Goal: Task Accomplishment & Management: Complete application form

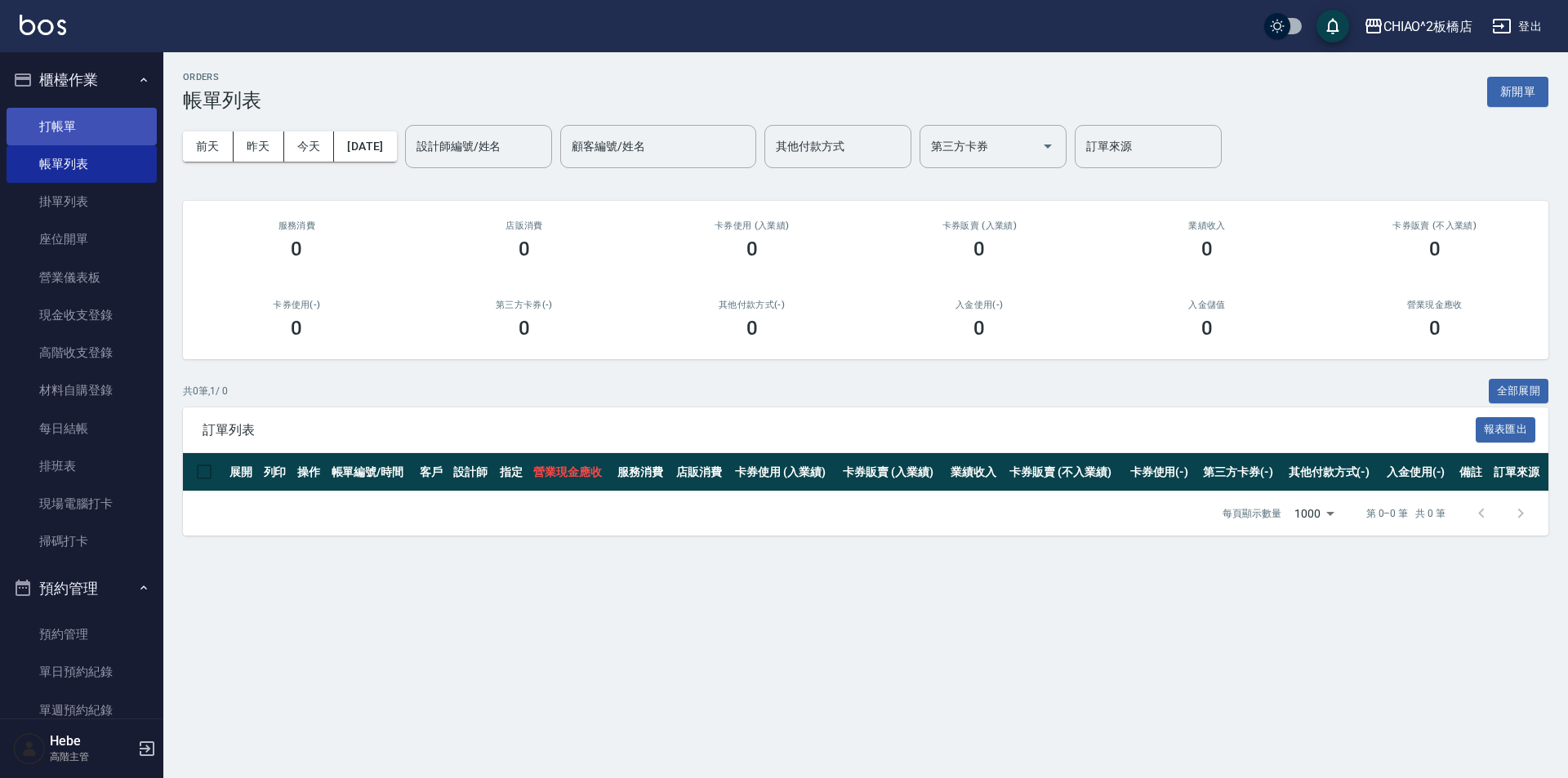
click at [79, 116] on link "打帳單" at bounding box center [82, 126] width 151 height 37
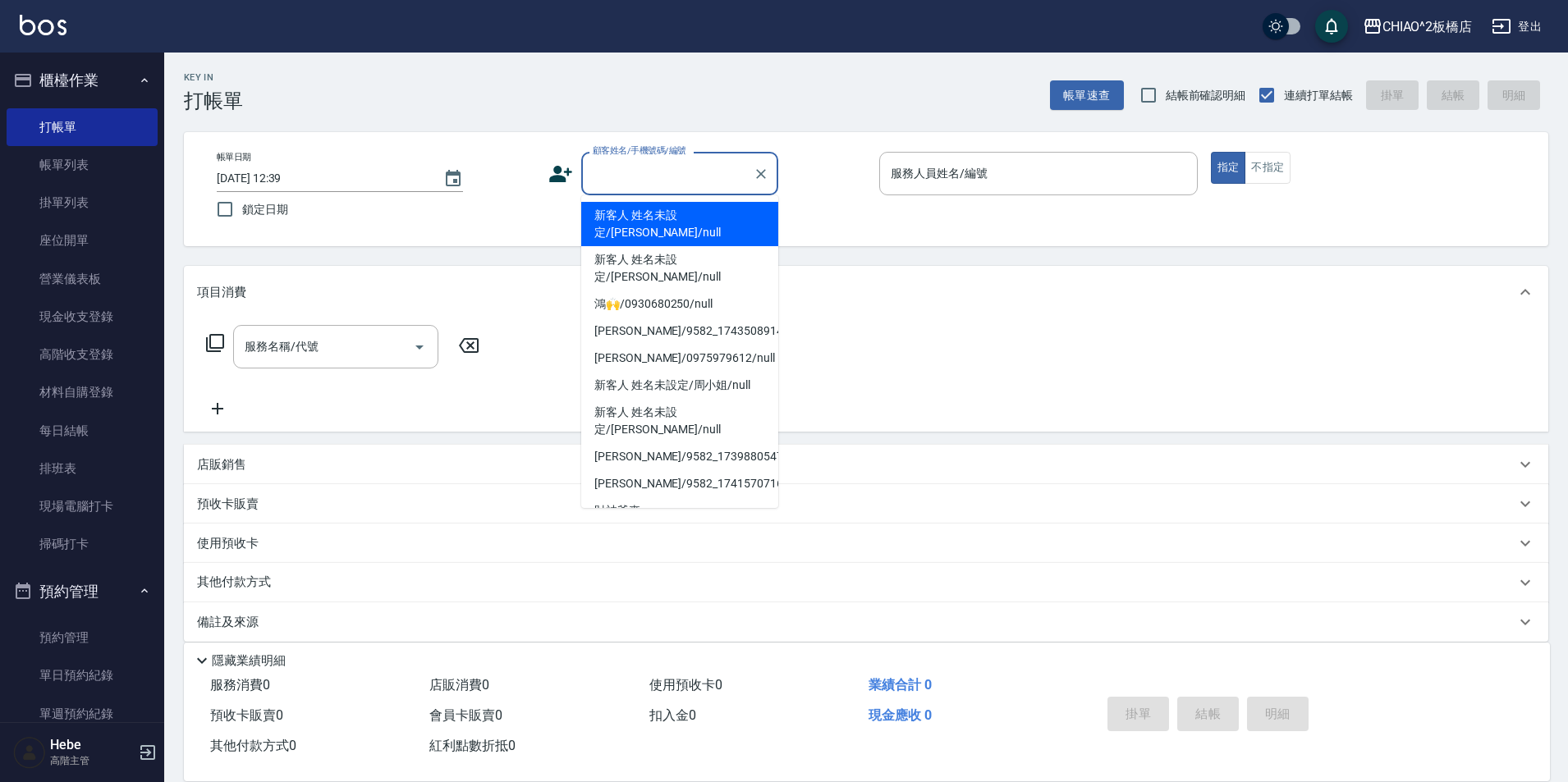
click at [623, 176] on input "顧客姓名/手機號碼/編號" at bounding box center [667, 173] width 157 height 29
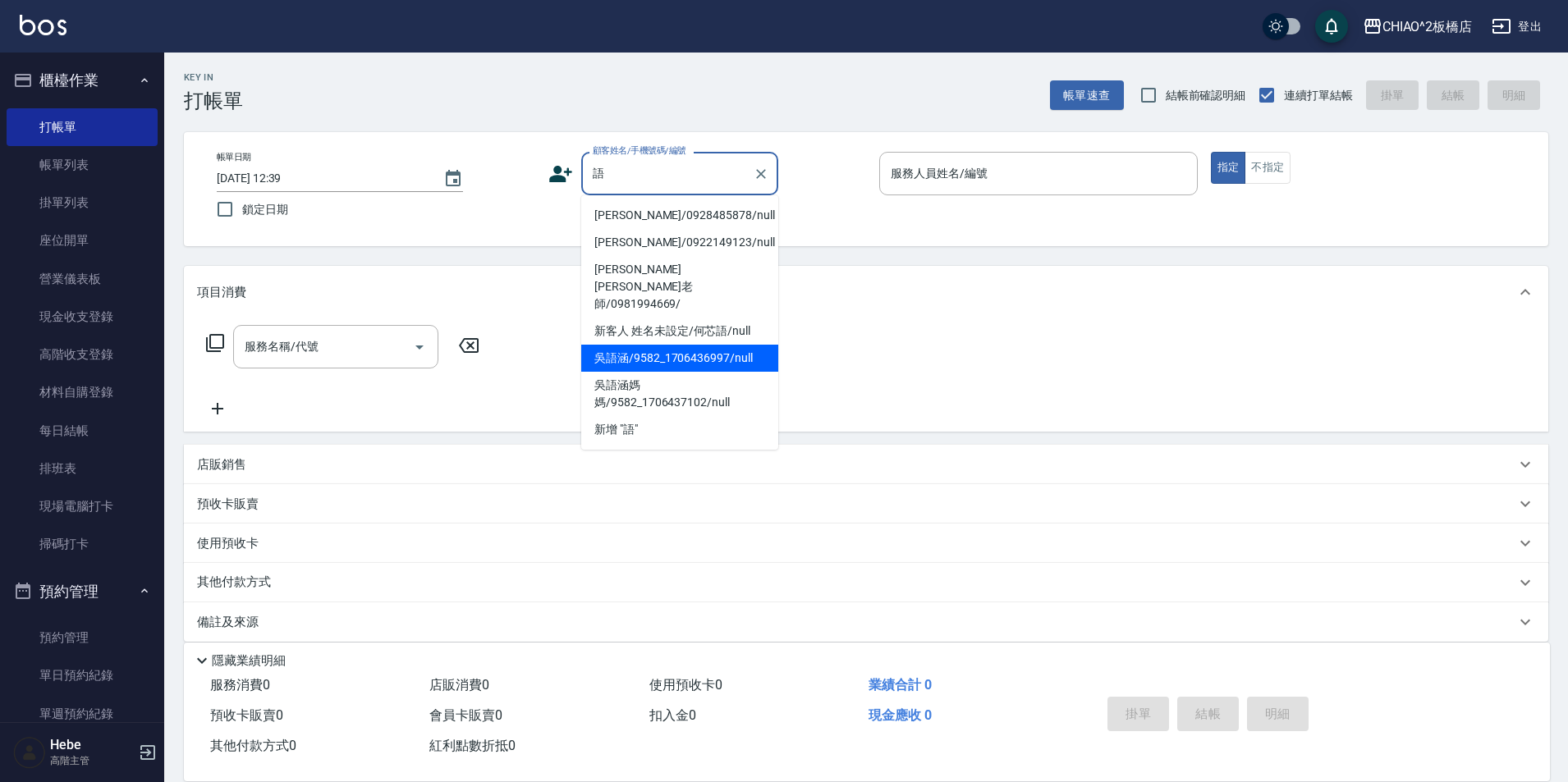
click at [738, 344] on li "吳語涵/9582_1706436997/null" at bounding box center [679, 357] width 197 height 27
type input "吳語涵/9582_1706436997/null"
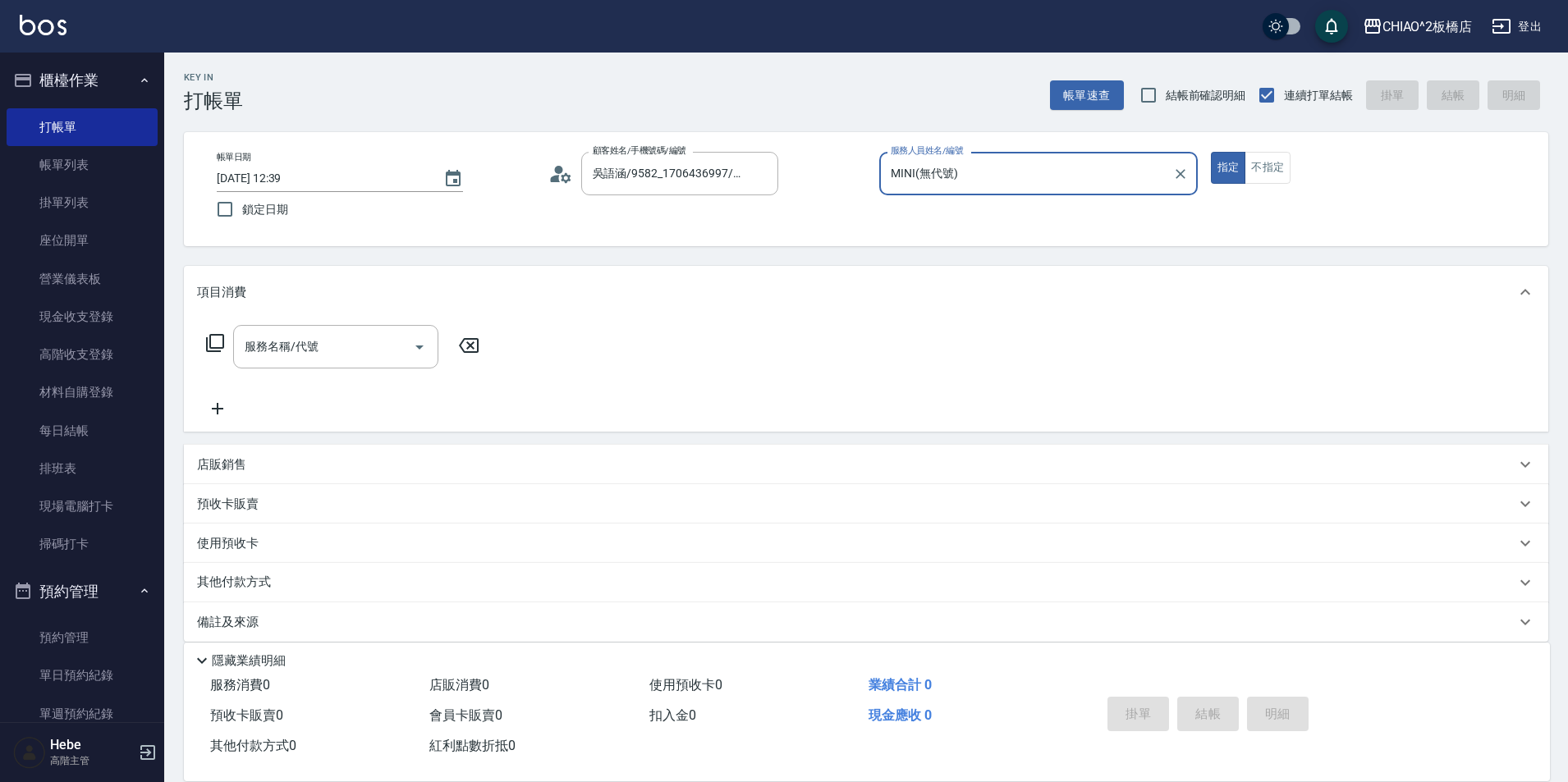
type input "MINI(無代號)"
click at [354, 347] on input "服務名稱/代號" at bounding box center [324, 346] width 166 height 29
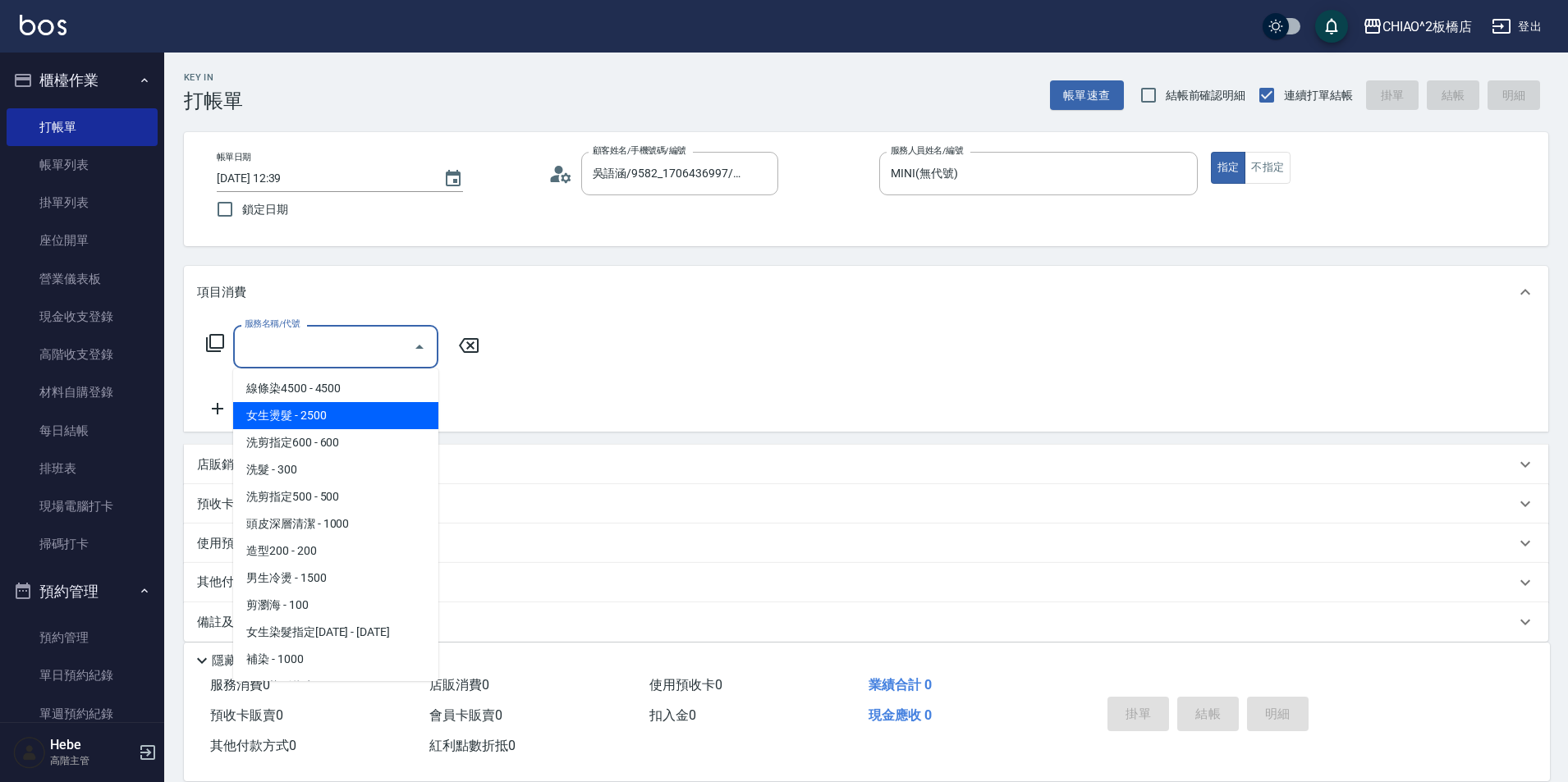
click at [354, 418] on span "女生燙髮 - 2500" at bounding box center [336, 415] width 205 height 27
type input "女生燙髮(96677)"
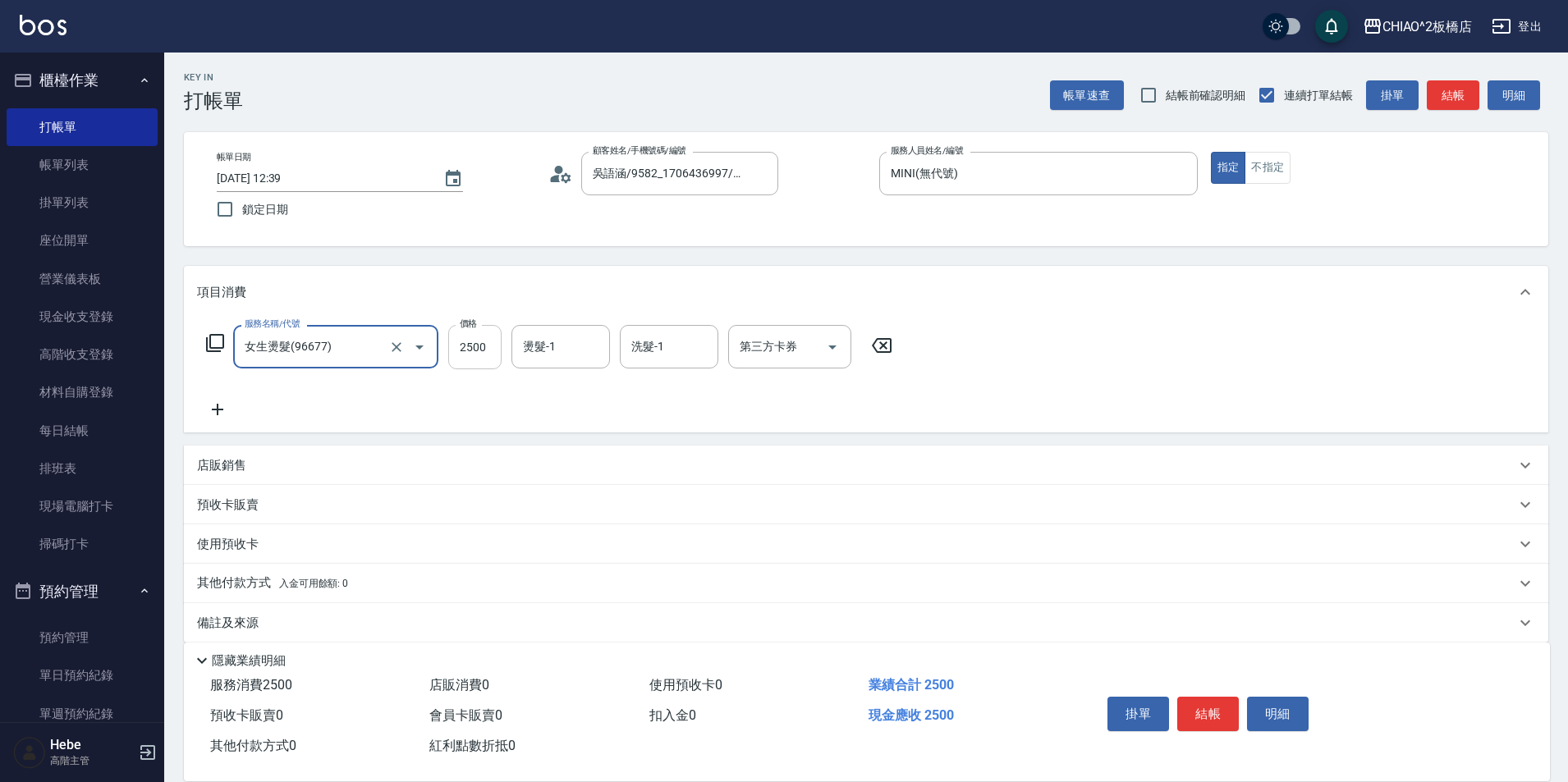
click at [484, 346] on input "2500" at bounding box center [475, 346] width 53 height 45
type input "4000"
click at [593, 353] on input "燙髮-1" at bounding box center [560, 346] width 84 height 29
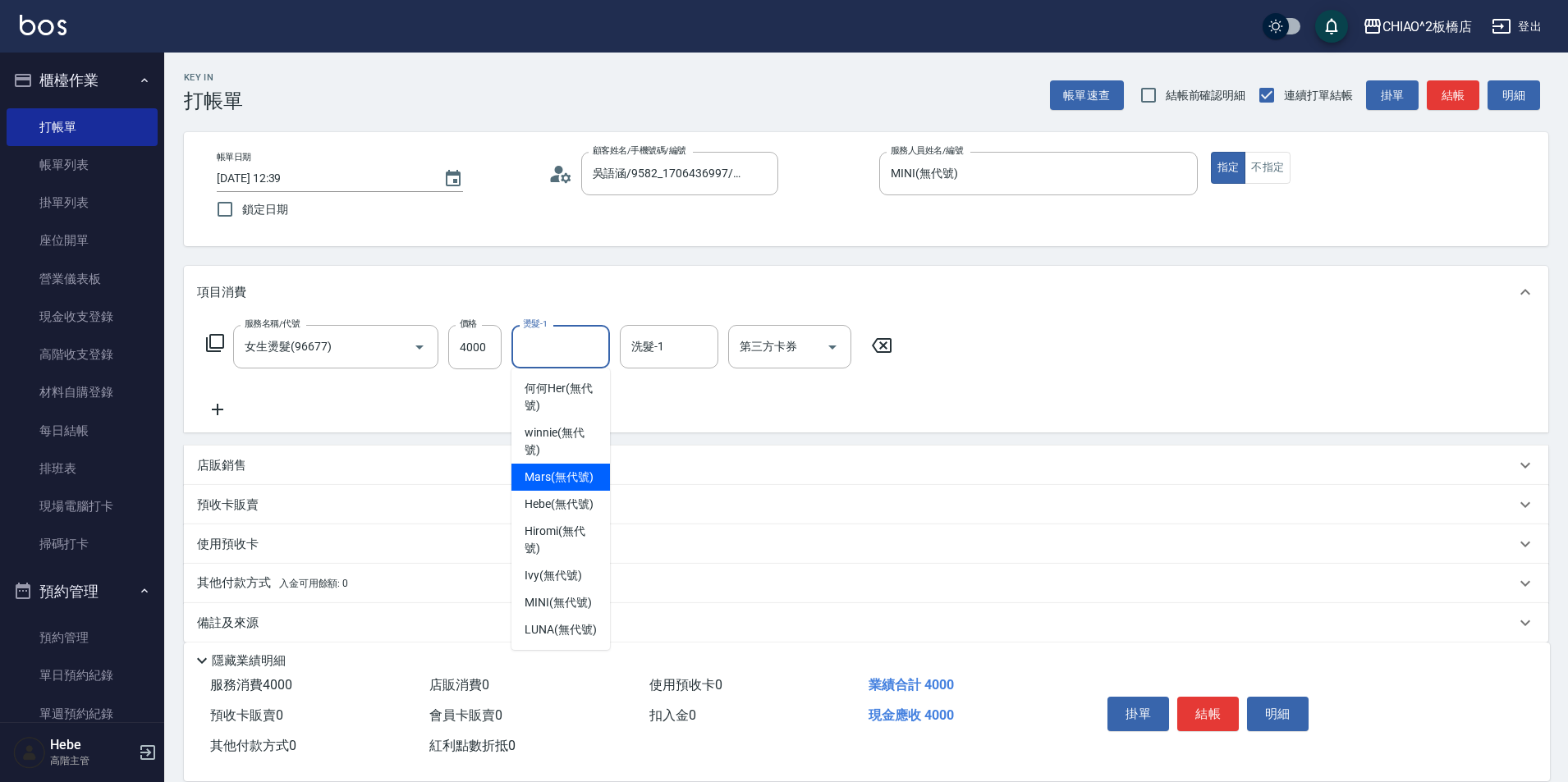
click at [569, 479] on span "Mars (無代號)" at bounding box center [559, 477] width 69 height 17
type input "Mars(無代號)"
click at [218, 406] on icon at bounding box center [218, 410] width 12 height 12
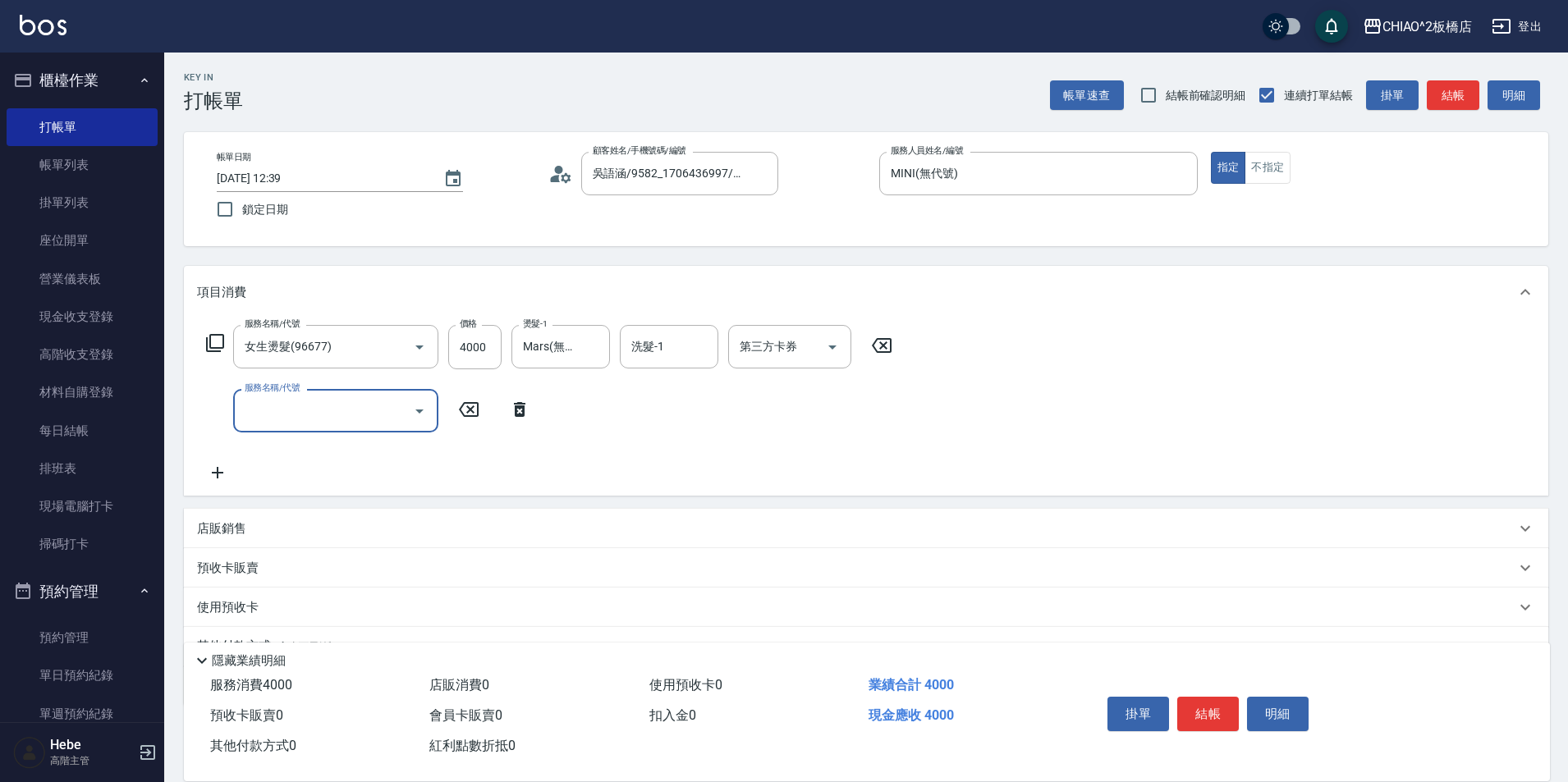
click at [270, 408] on input "服務名稱/代號" at bounding box center [324, 411] width 166 height 29
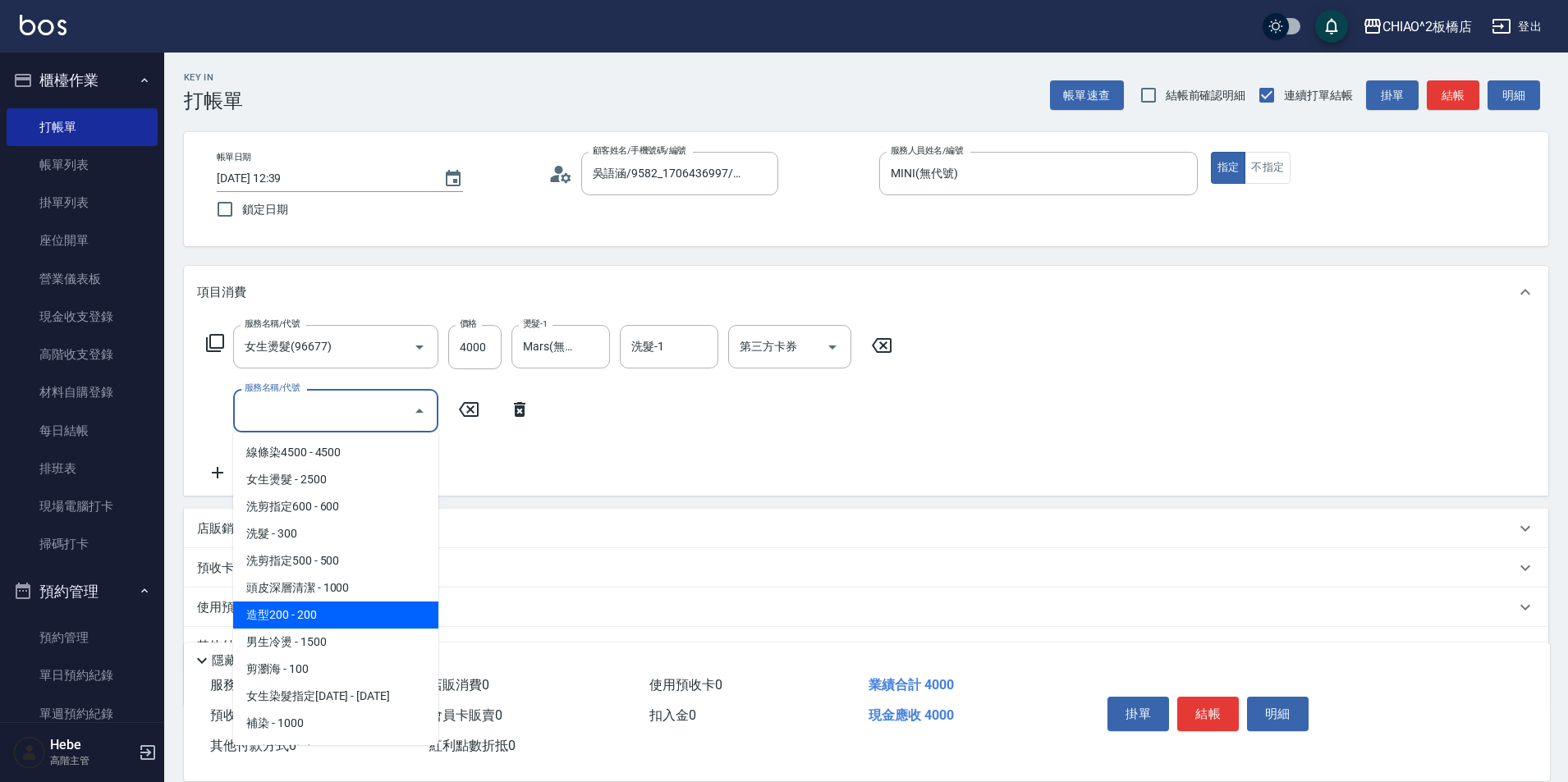
click at [344, 622] on span "造型200 - 200" at bounding box center [336, 615] width 205 height 27
type input "造型200(96686)"
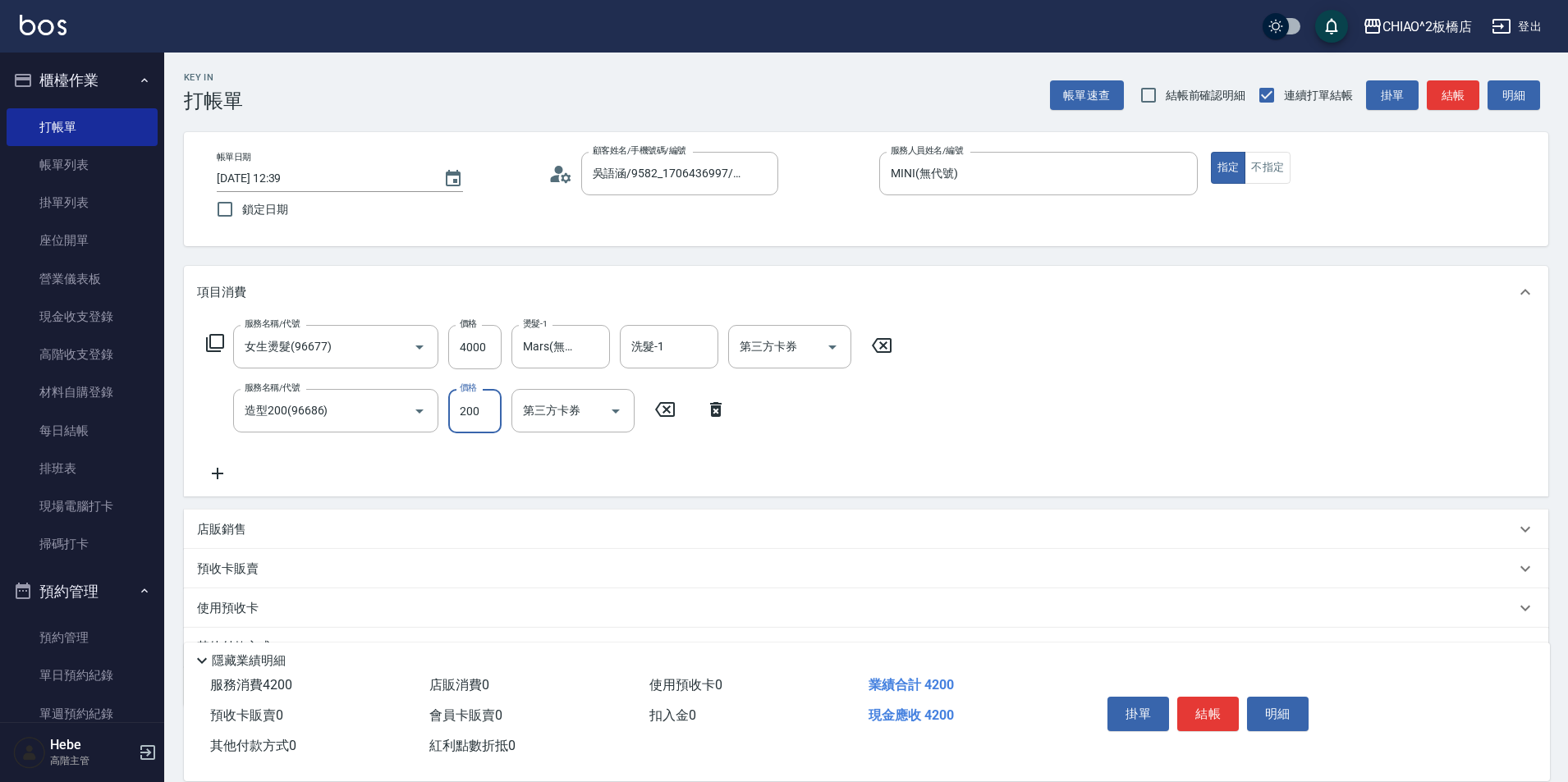
click at [475, 406] on input "200" at bounding box center [475, 411] width 53 height 45
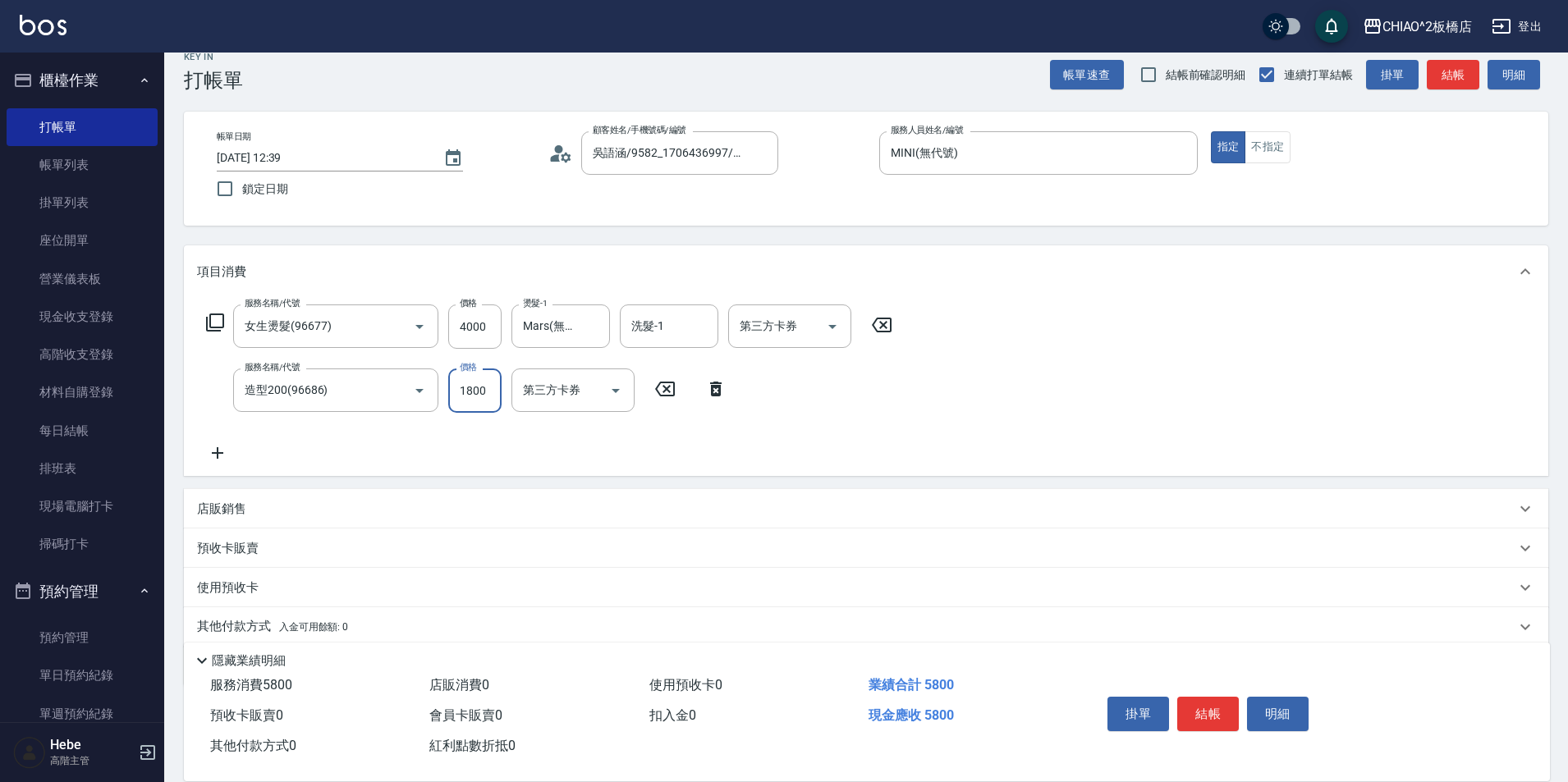
scroll to position [82, 0]
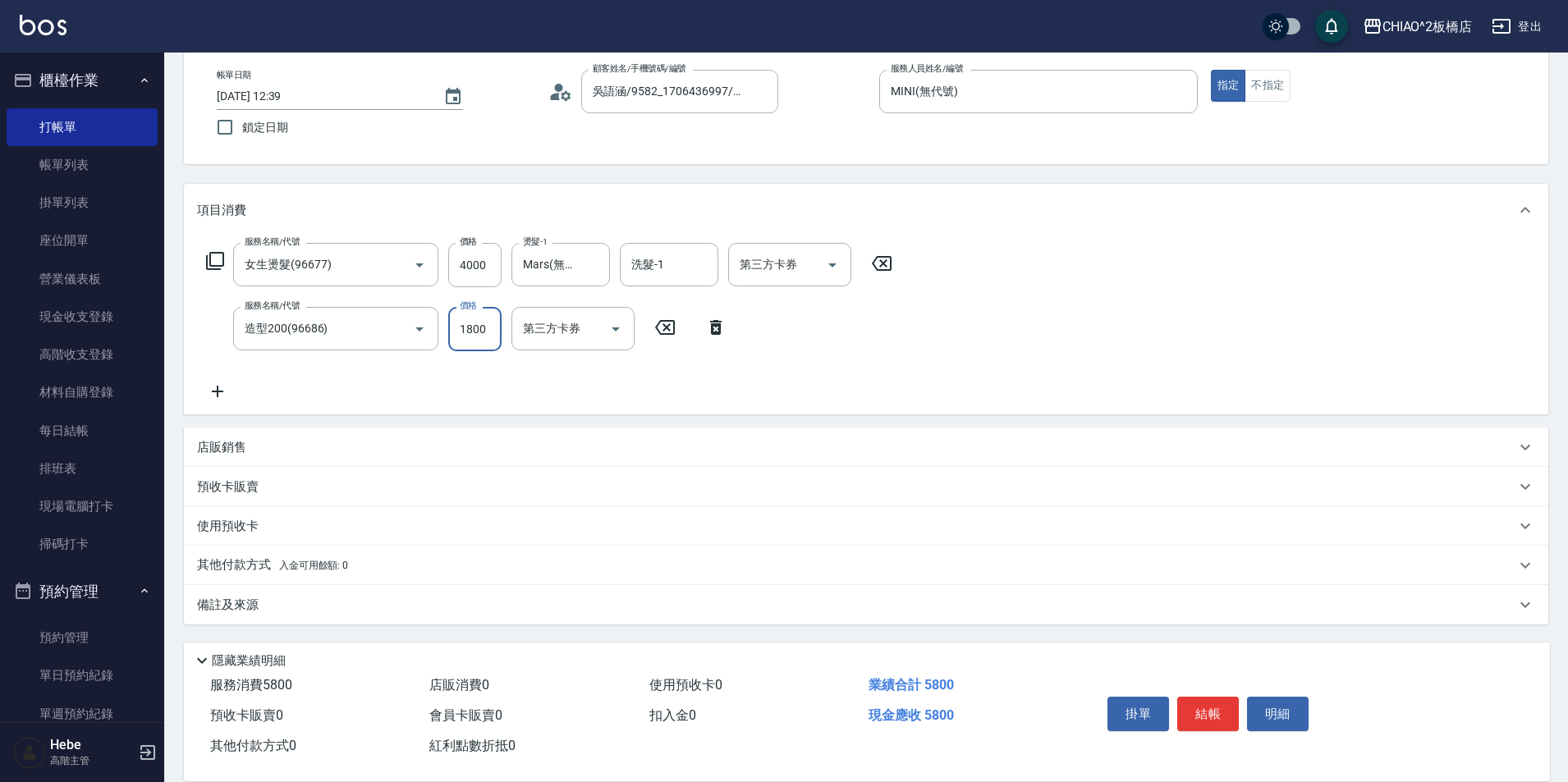
type input "1800"
click at [359, 566] on div "其他付款方式 入金可用餘額: 0" at bounding box center [856, 565] width 1319 height 18
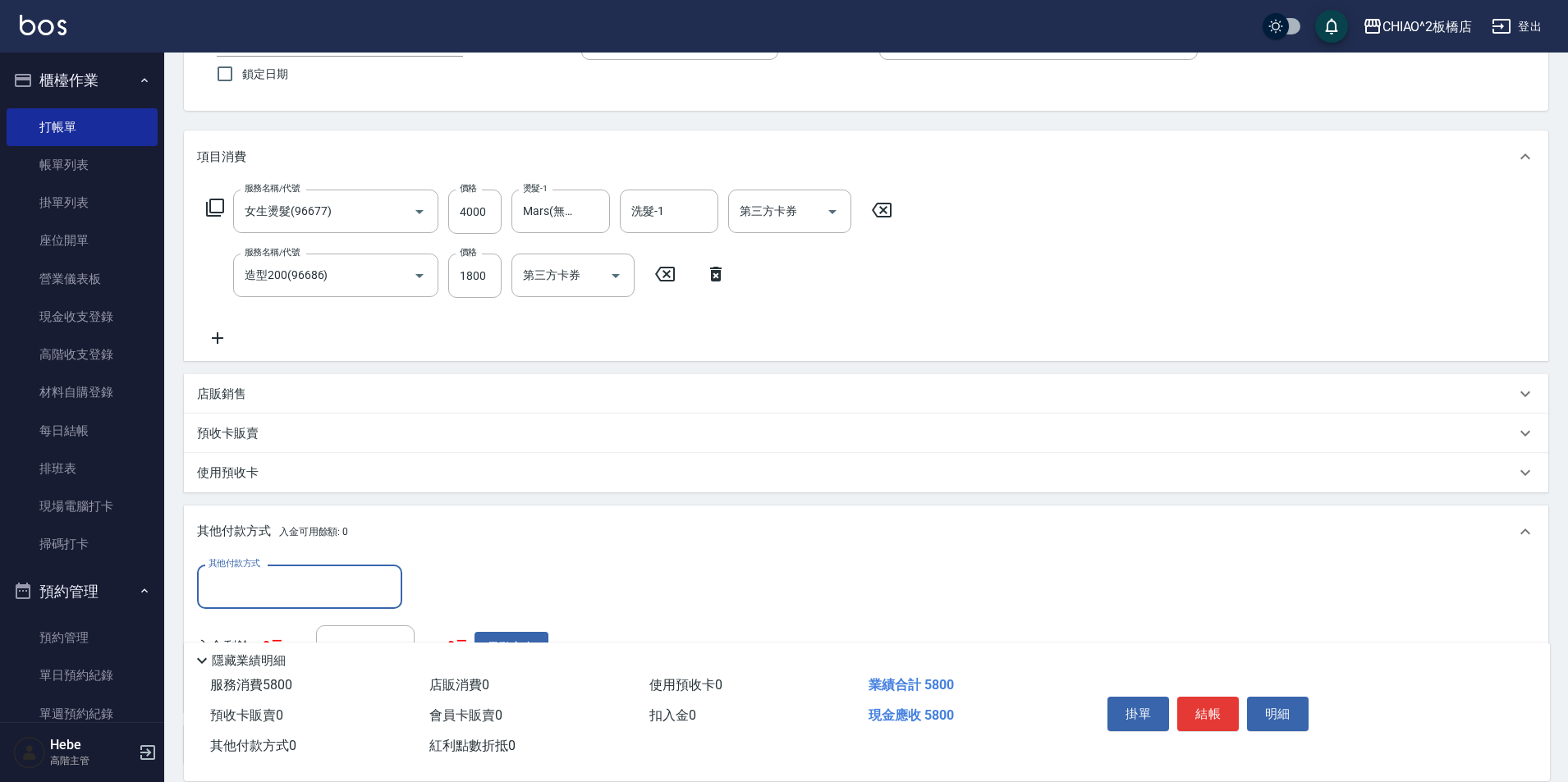
scroll to position [164, 0]
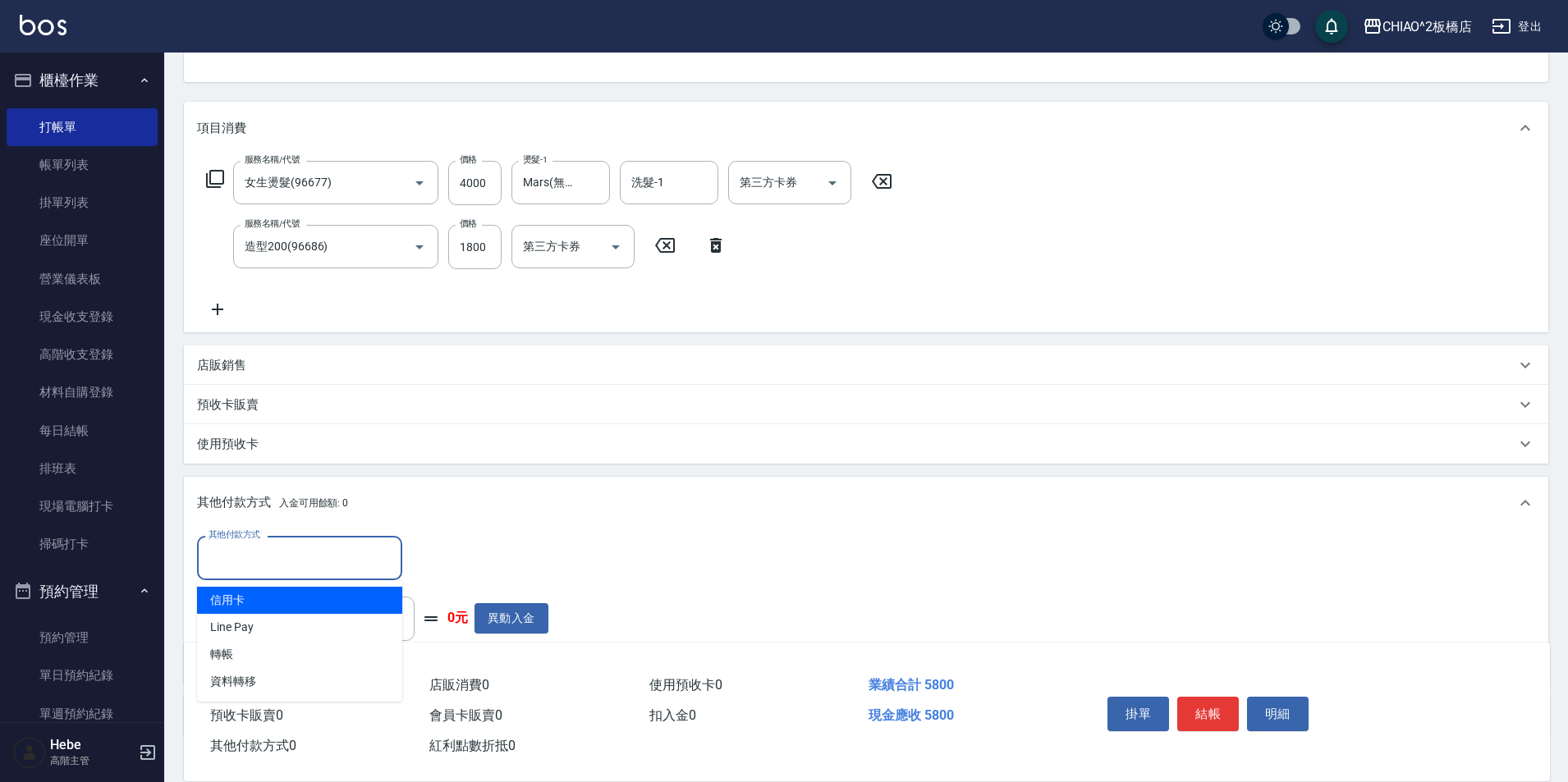
click at [350, 555] on input "其他付款方式" at bounding box center [300, 557] width 190 height 29
click at [333, 616] on span "Line Pay" at bounding box center [299, 627] width 205 height 27
type input "Line Pay"
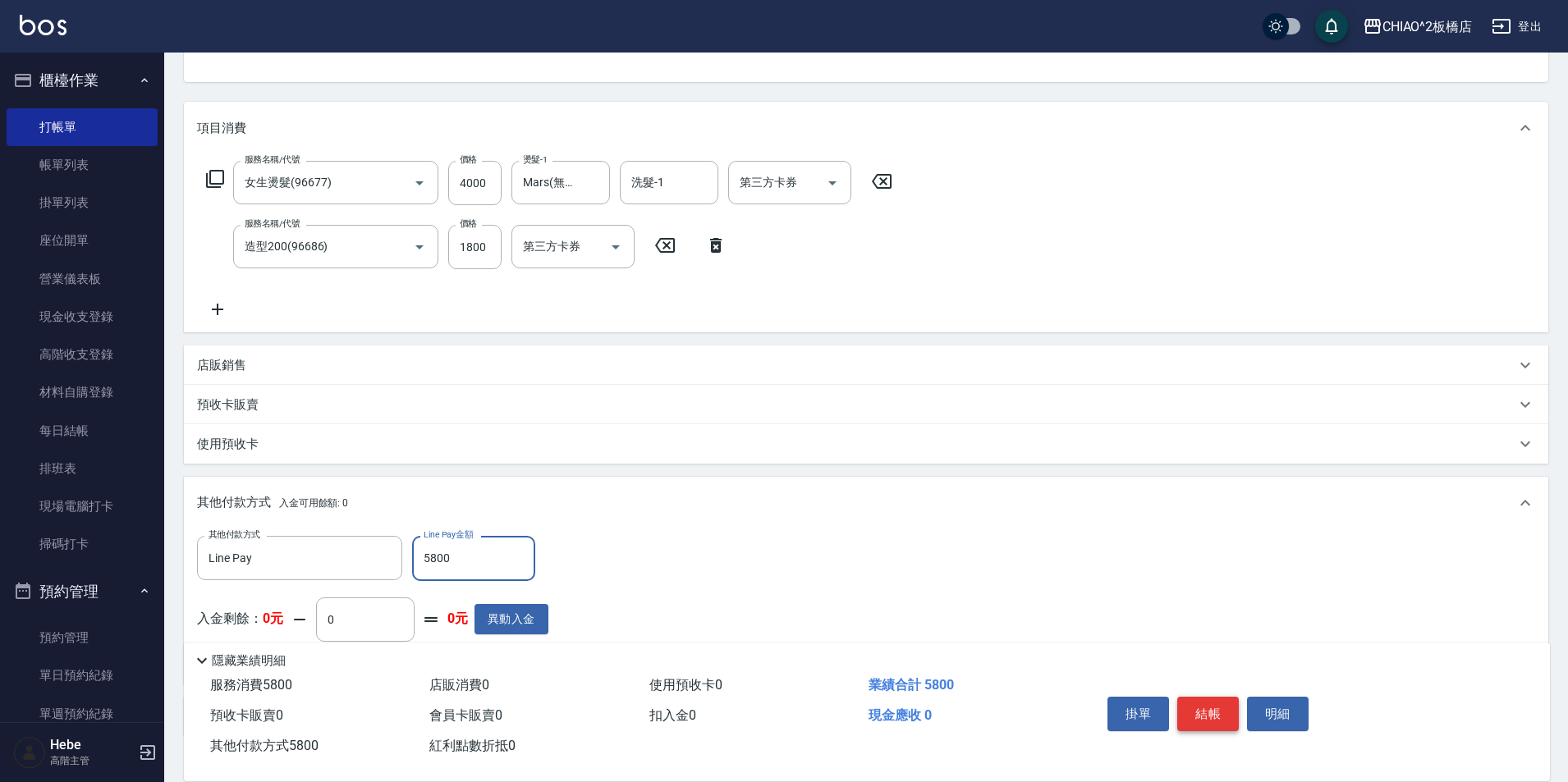
type input "5800"
click at [1200, 710] on button "結帳" at bounding box center [1208, 714] width 61 height 35
type input "[DATE] 12:40"
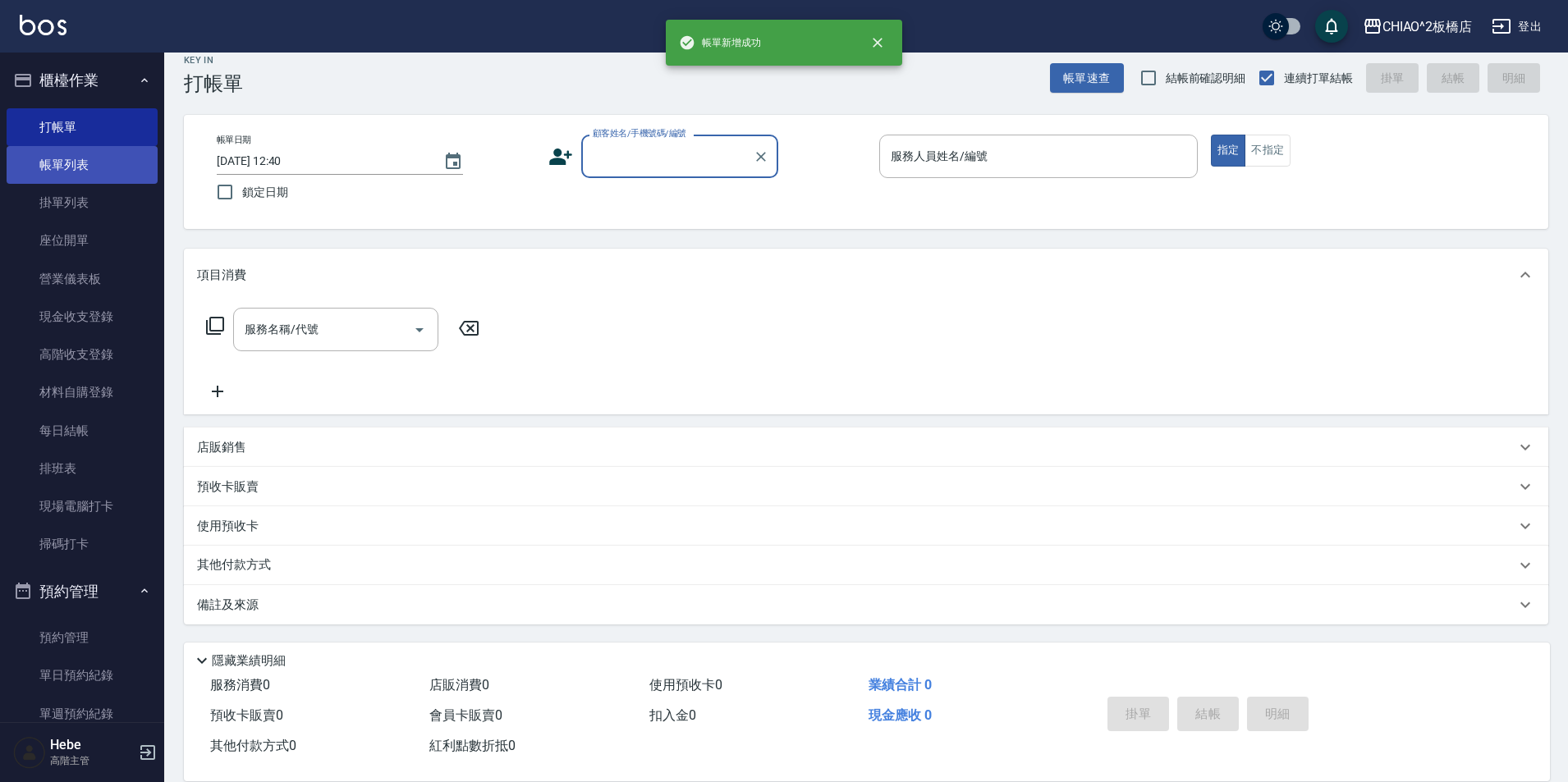
scroll to position [0, 0]
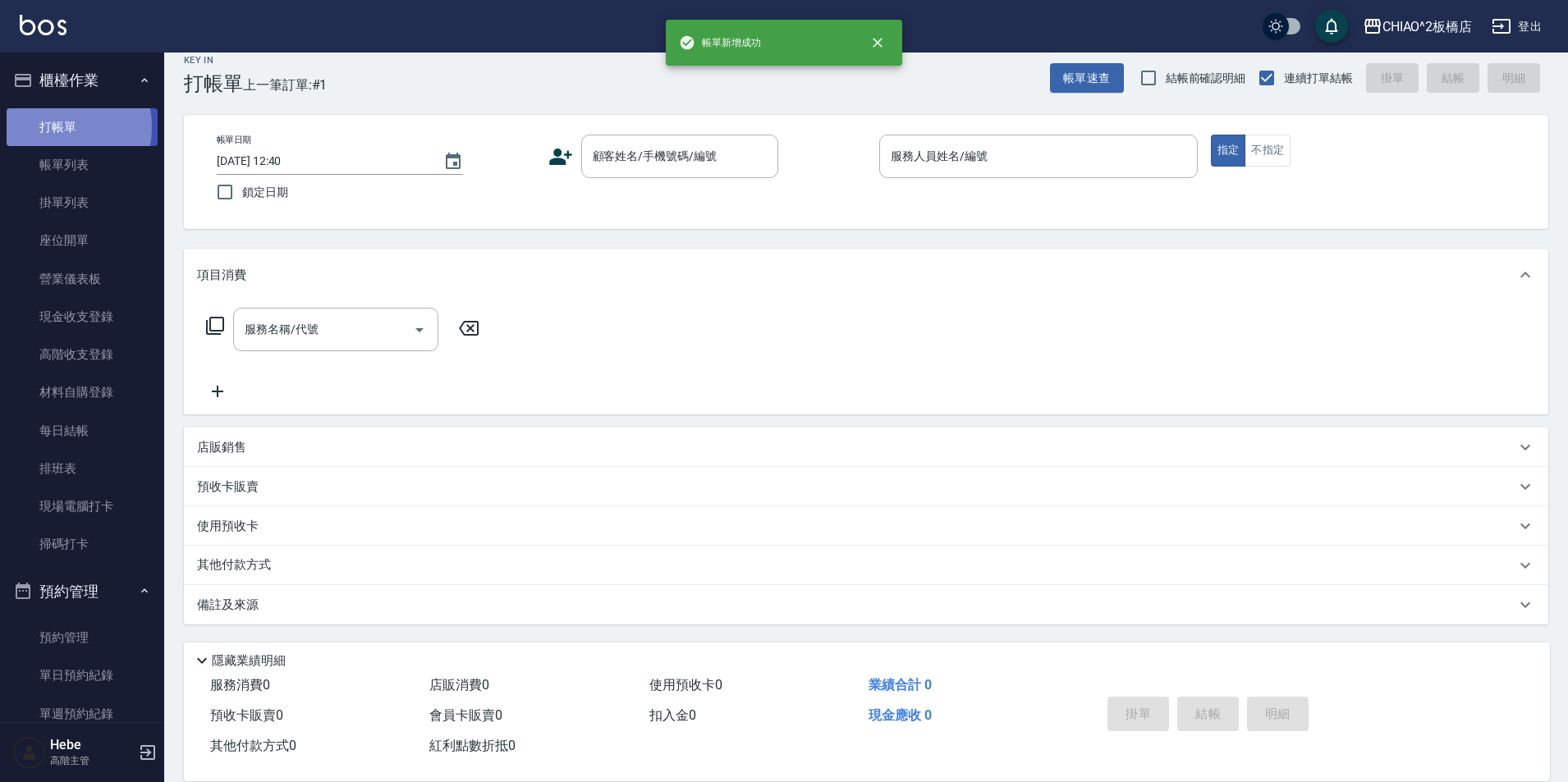
click at [50, 127] on link "打帳單" at bounding box center [82, 127] width 151 height 38
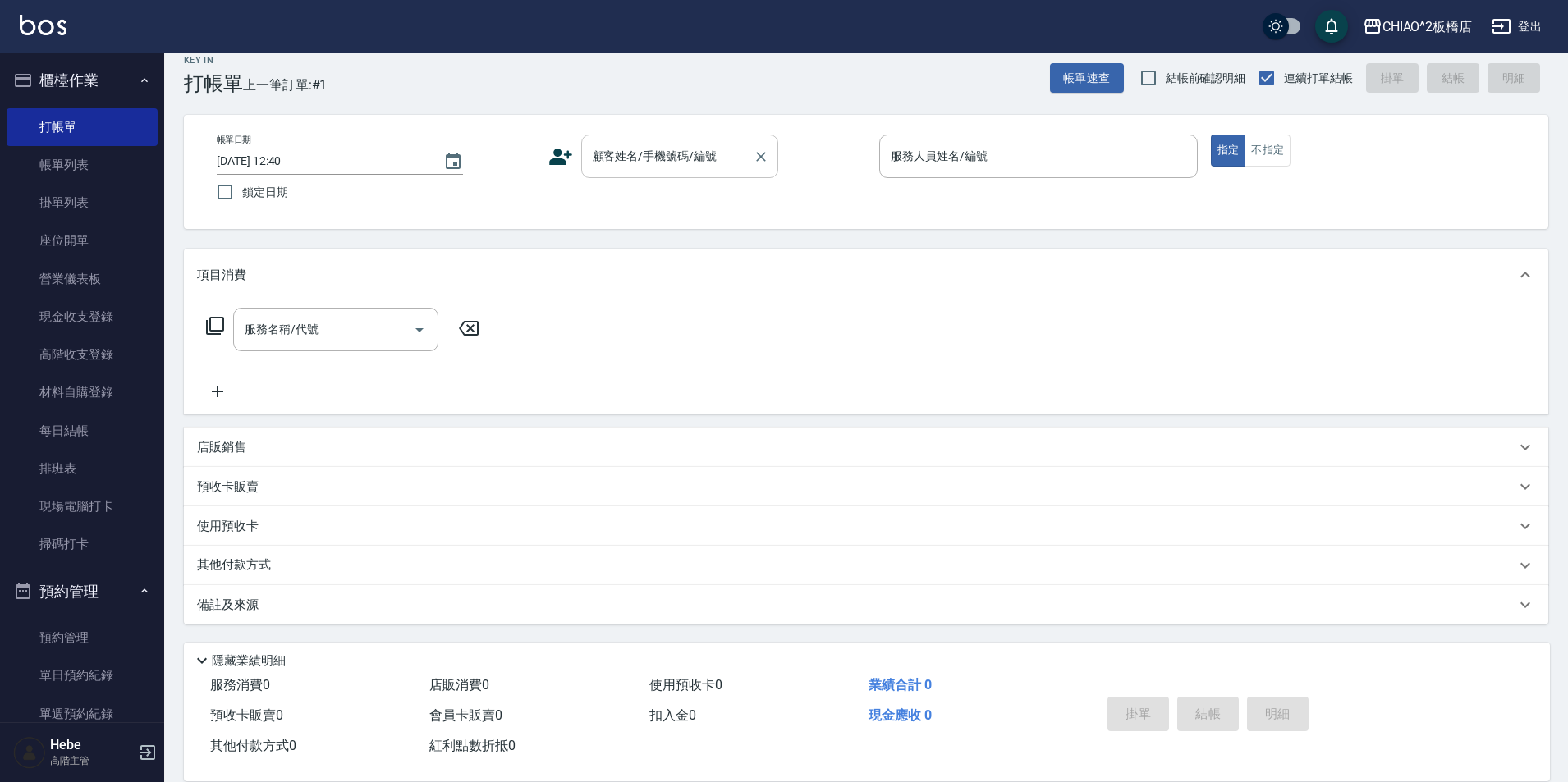
click at [644, 166] on input "顧客姓名/手機號碼/編號" at bounding box center [667, 155] width 157 height 29
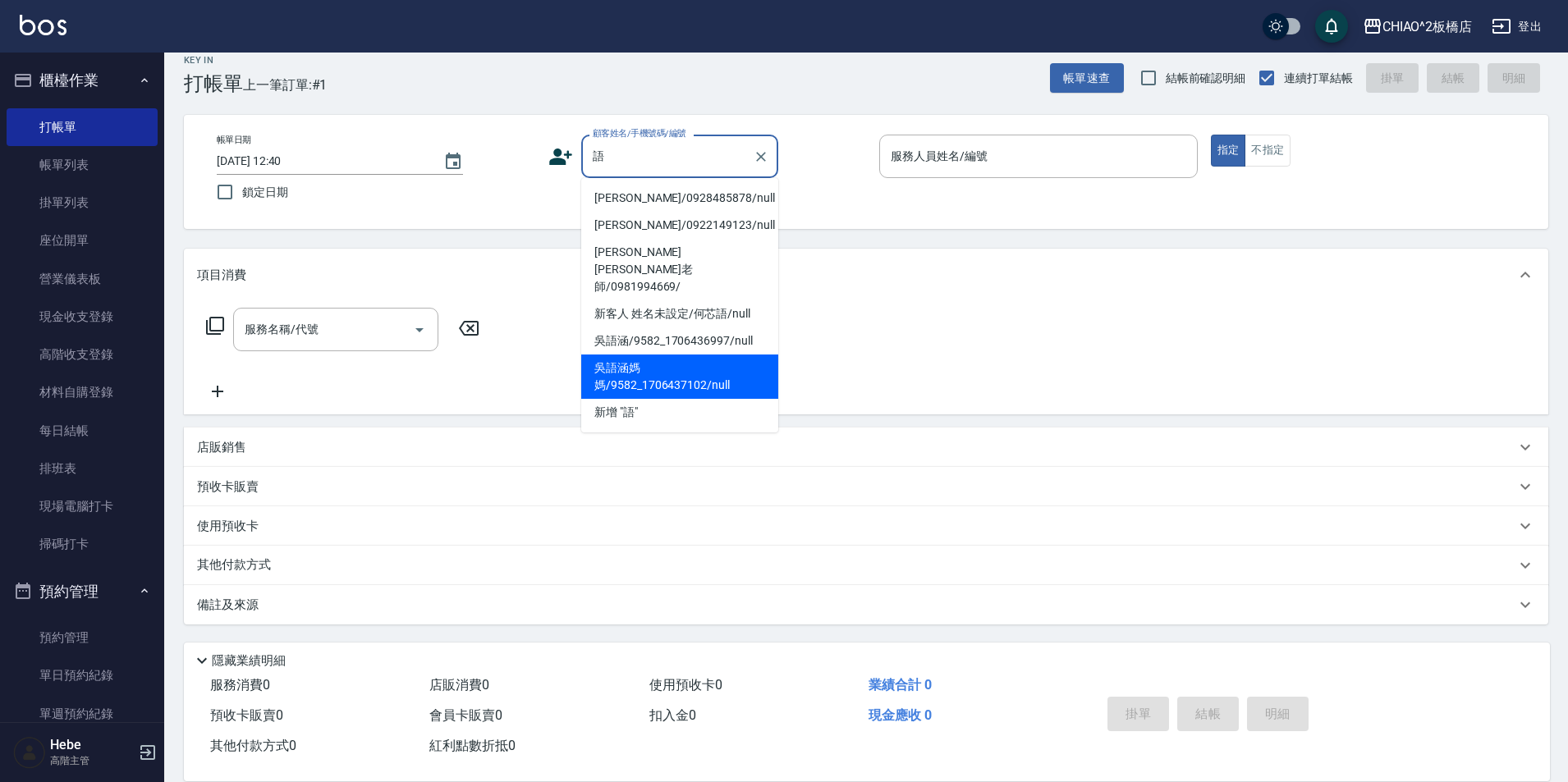
click at [663, 354] on li "吳語涵媽媽/9582_1706437102/null" at bounding box center [679, 376] width 197 height 45
type input "吳語涵媽媽/9582_1706437102/null"
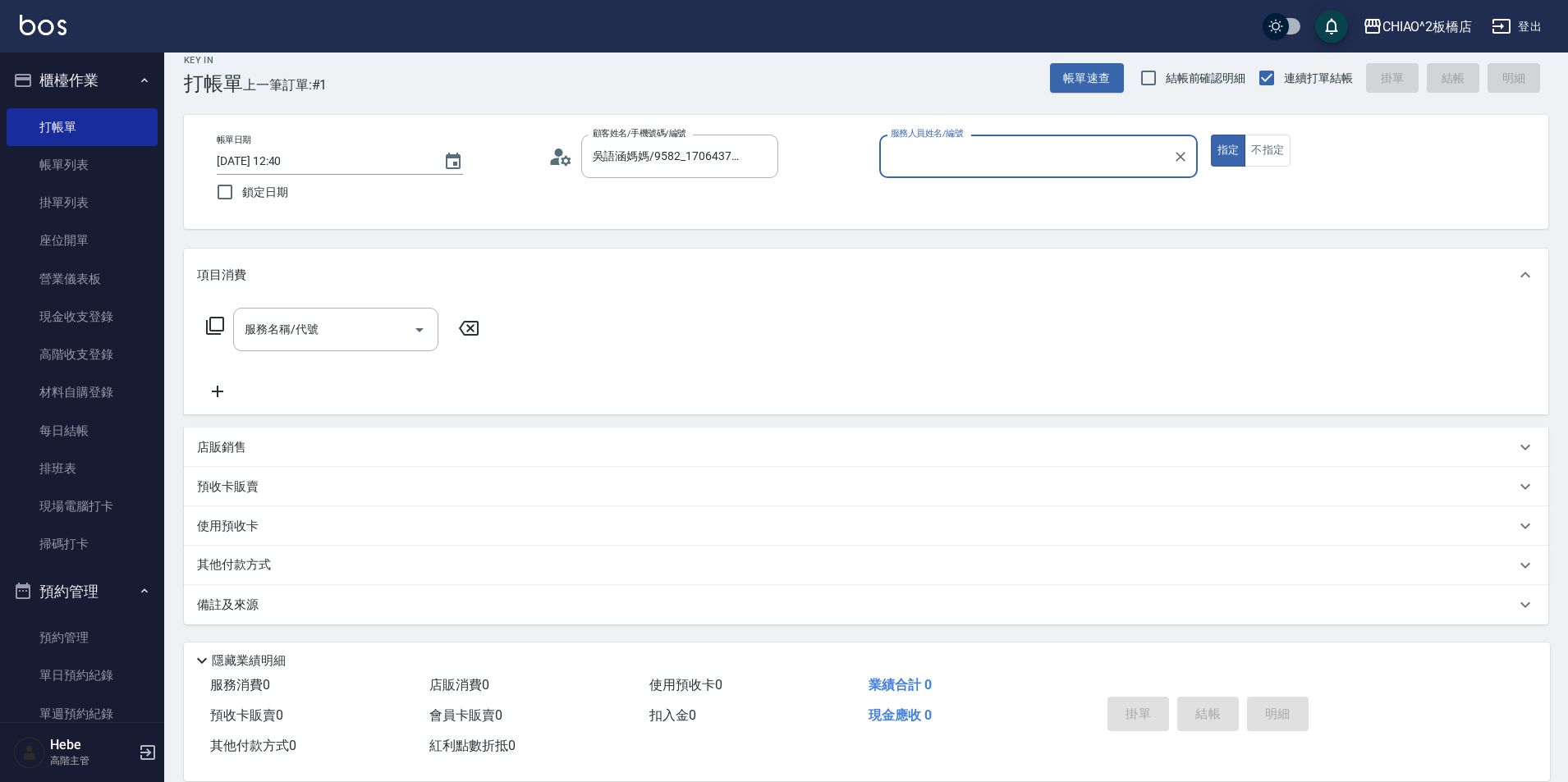
type input "MINI(無代號)"
click at [331, 328] on input "服務名稱/代號" at bounding box center [324, 330] width 166 height 29
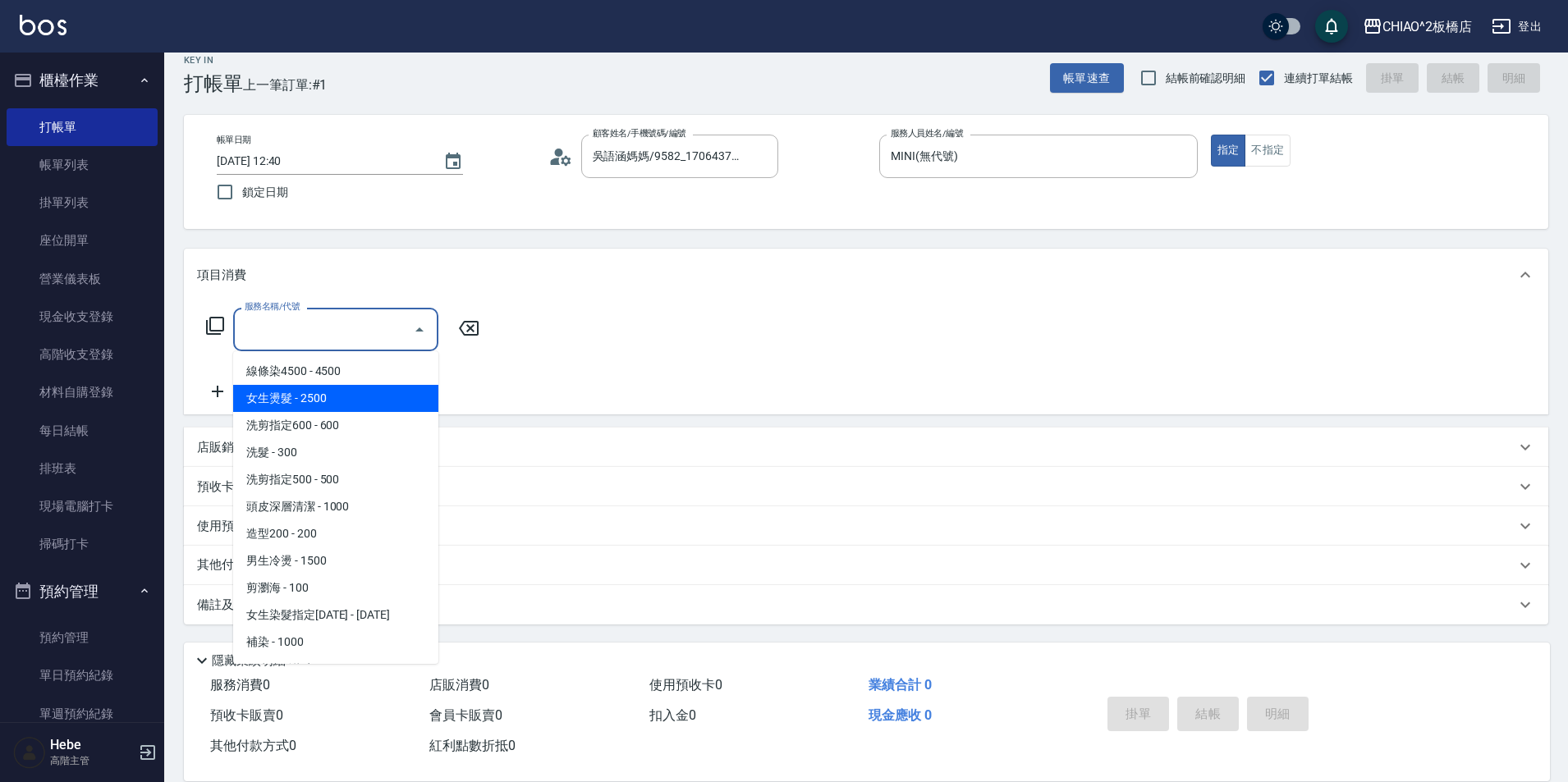
click at [356, 402] on span "女生燙髮 - 2500" at bounding box center [336, 398] width 205 height 27
type input "女生燙髮(96677)"
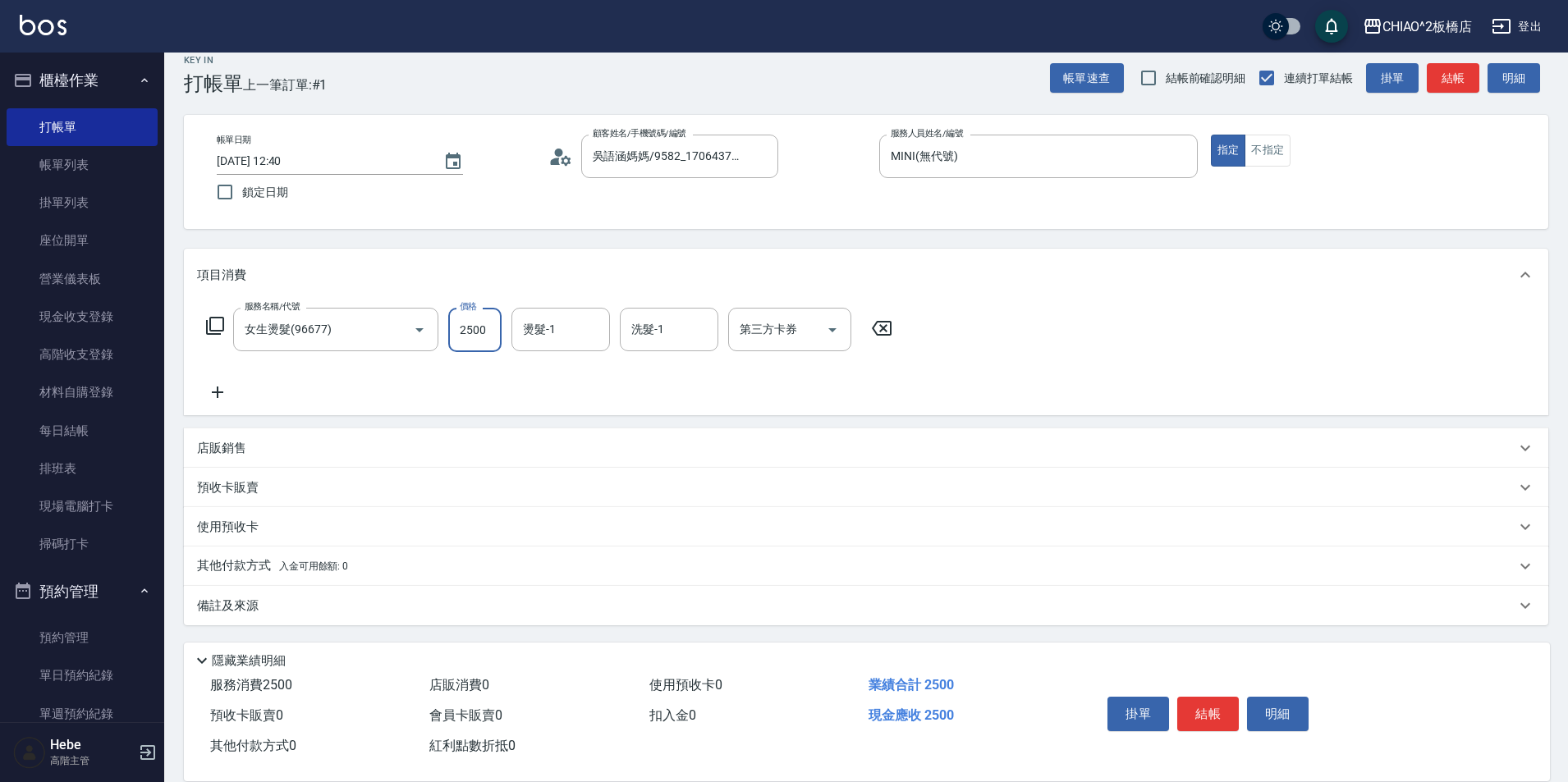
click at [493, 328] on input "2500" at bounding box center [475, 330] width 53 height 45
type input "4000"
click at [208, 391] on icon at bounding box center [217, 393] width 41 height 20
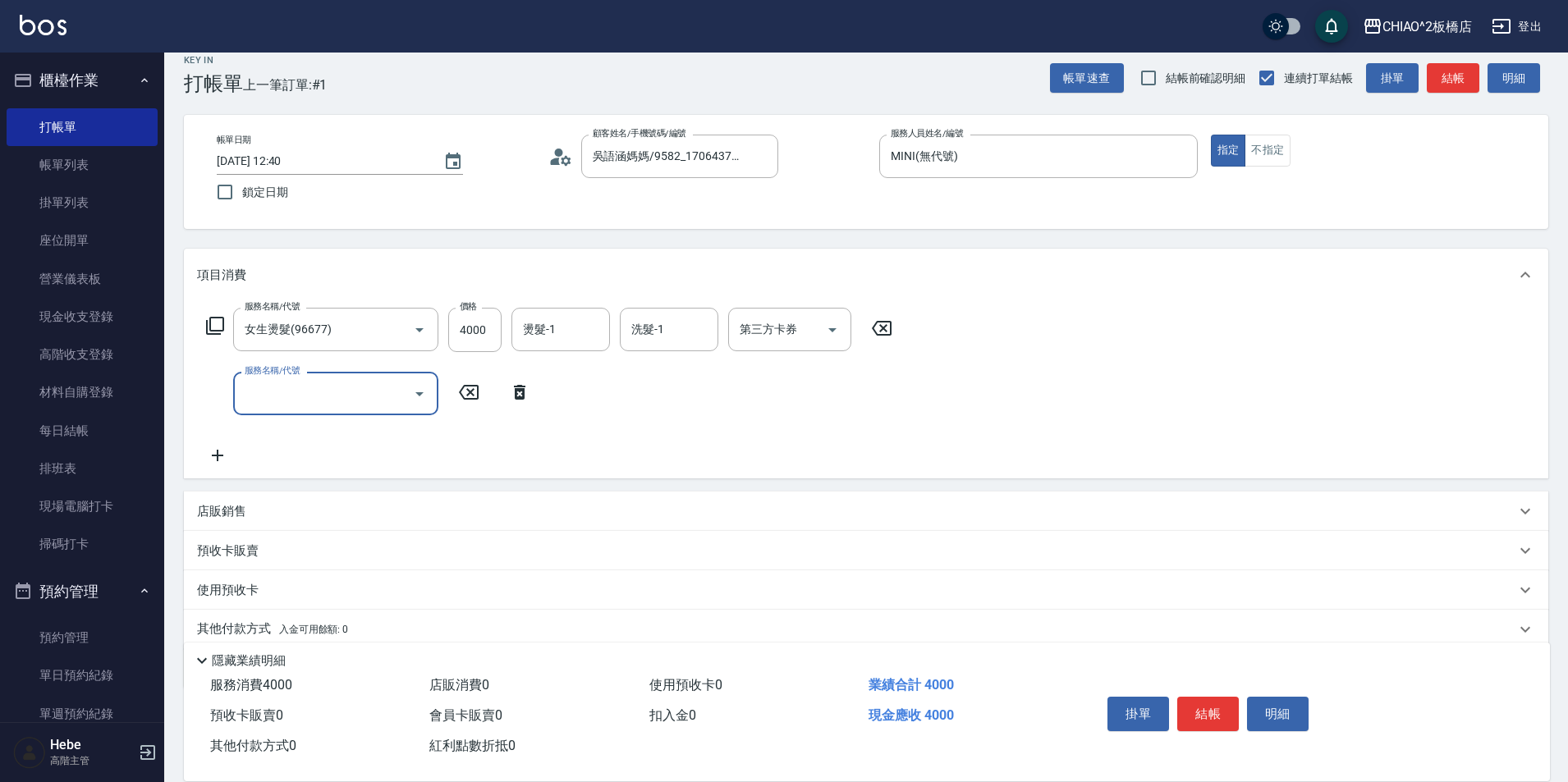
click at [277, 390] on input "服務名稱/代號" at bounding box center [324, 393] width 166 height 29
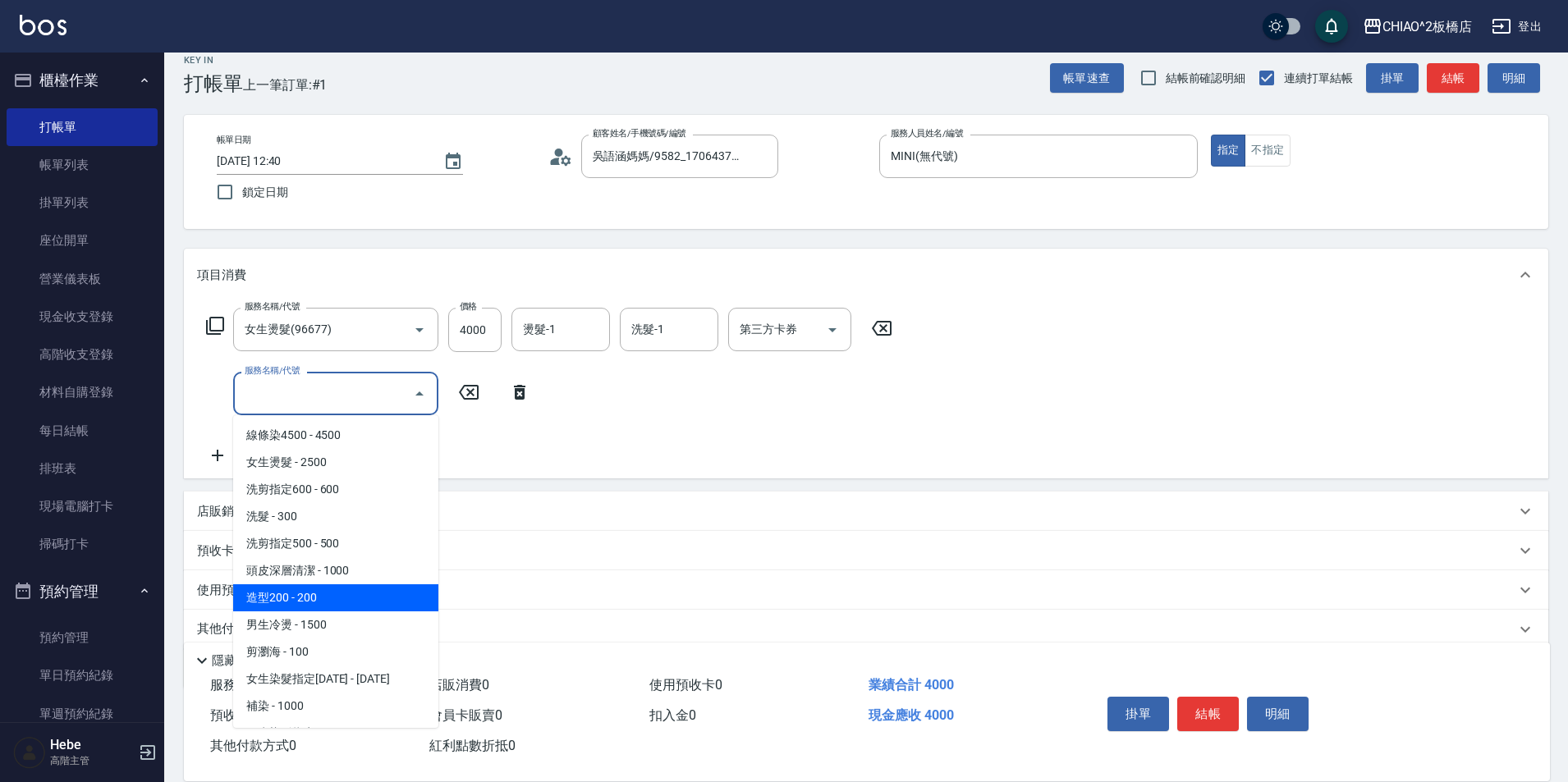
click at [316, 592] on span "造型200 - 200" at bounding box center [336, 598] width 205 height 27
type input "造型200(96686)"
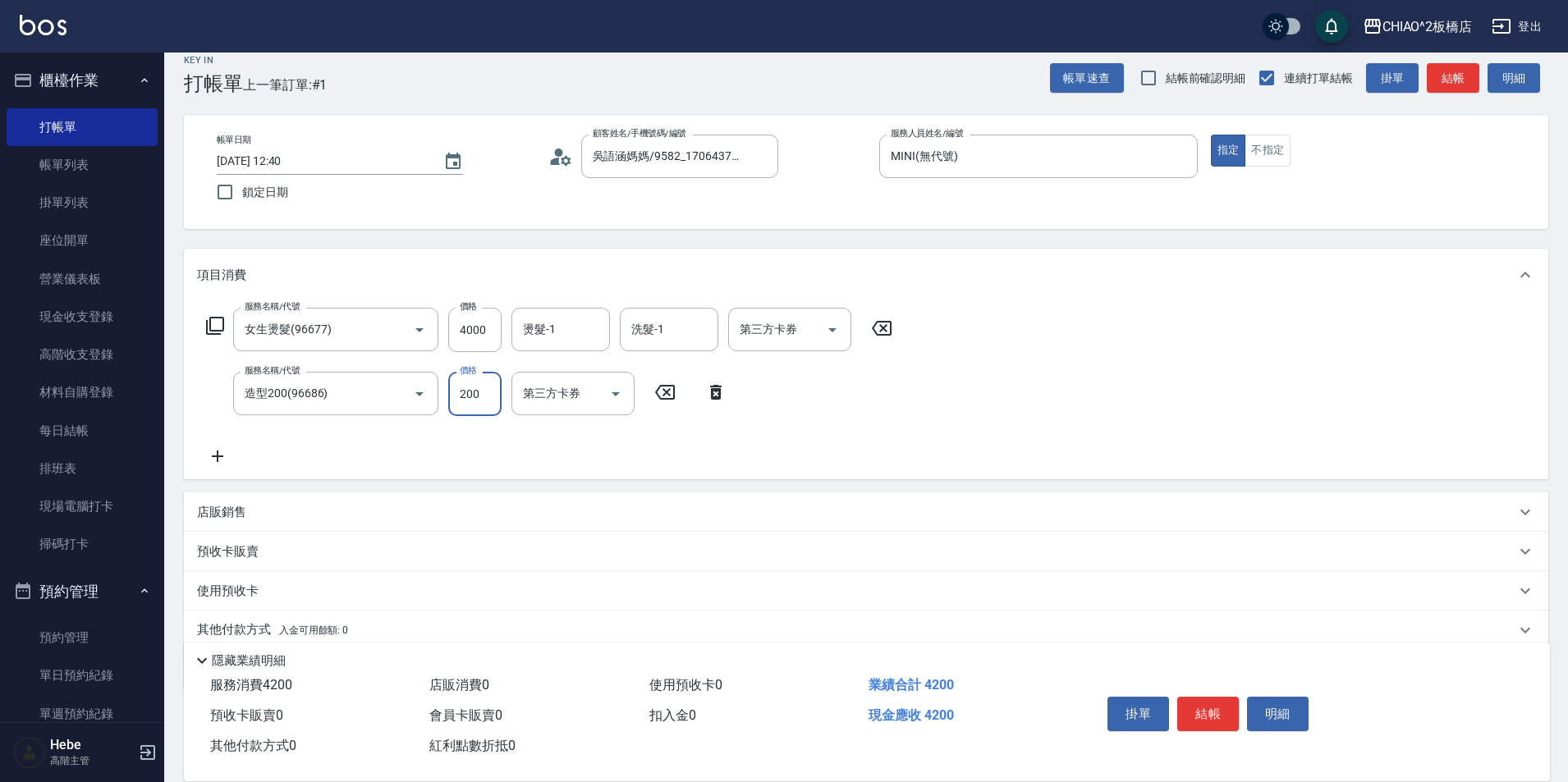
click at [485, 396] on input "200" at bounding box center [475, 394] width 53 height 45
type input "1800"
click at [217, 456] on icon at bounding box center [218, 456] width 12 height 12
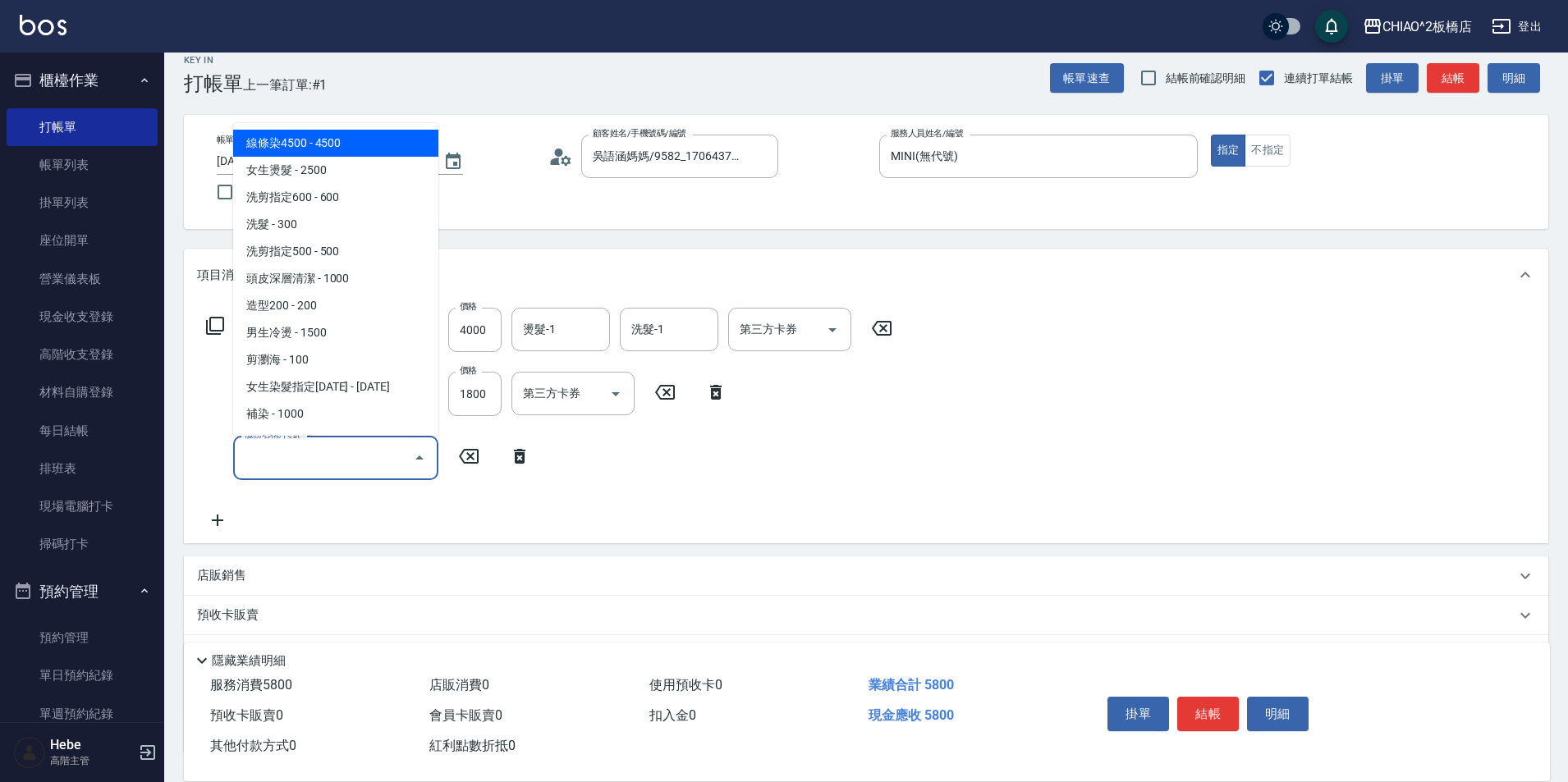
click at [320, 454] on input "服務名稱/代號" at bounding box center [324, 457] width 166 height 29
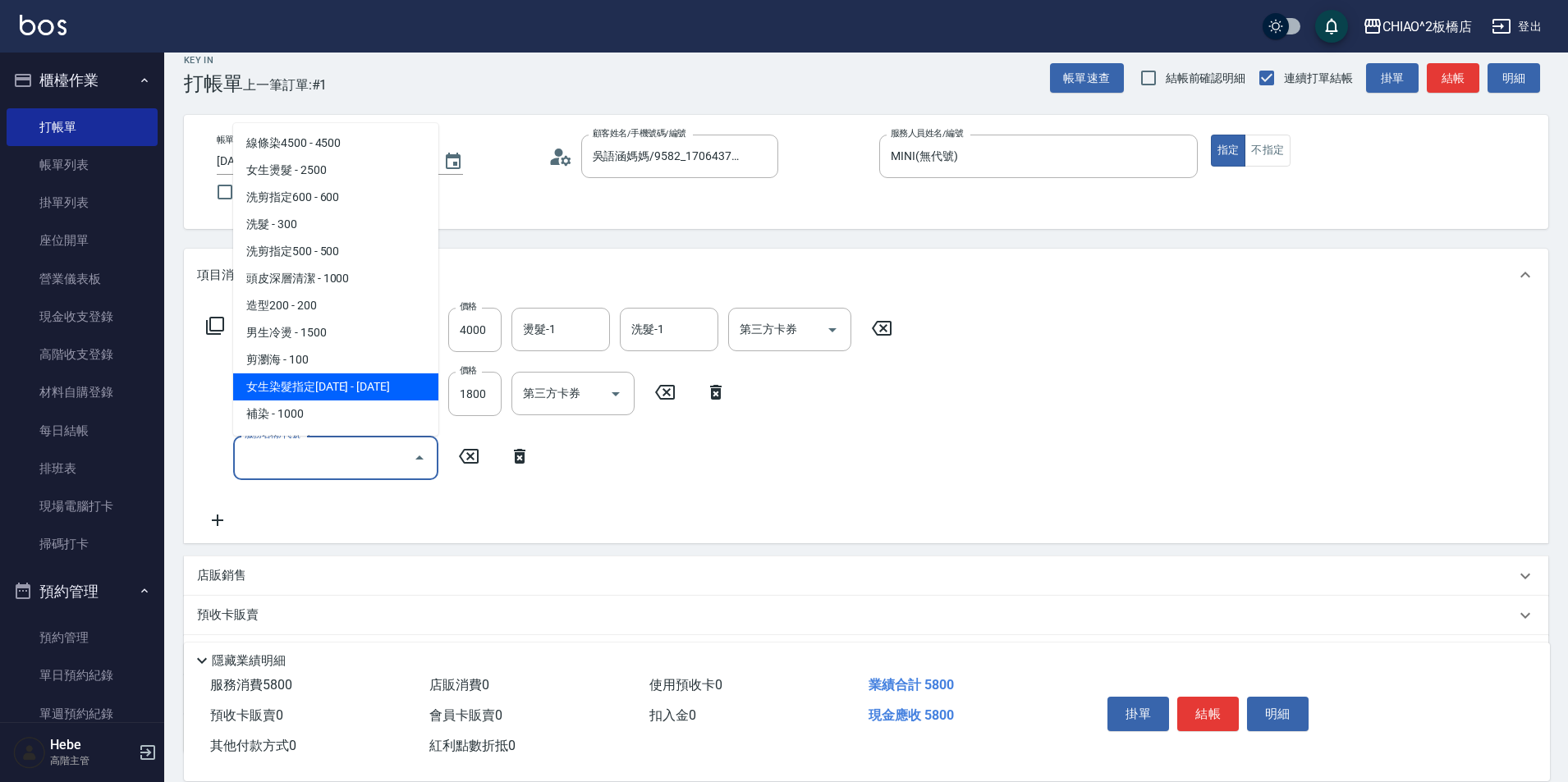
click at [332, 389] on span "女生染髮指定[DATE] - [DATE]" at bounding box center [336, 386] width 205 height 27
type input "女生染髮指定2000(96698)"
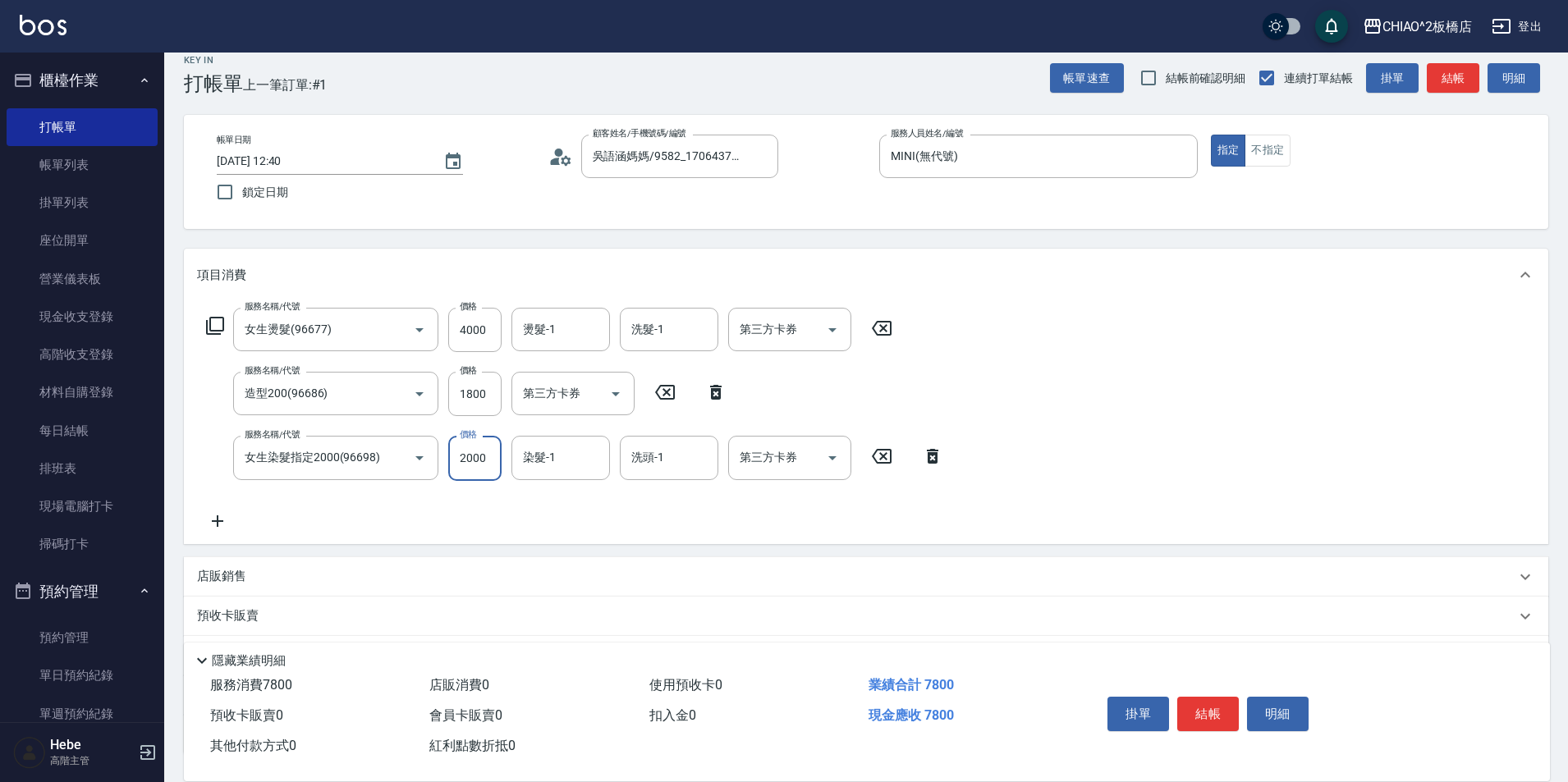
click at [482, 461] on input "2000" at bounding box center [475, 457] width 53 height 45
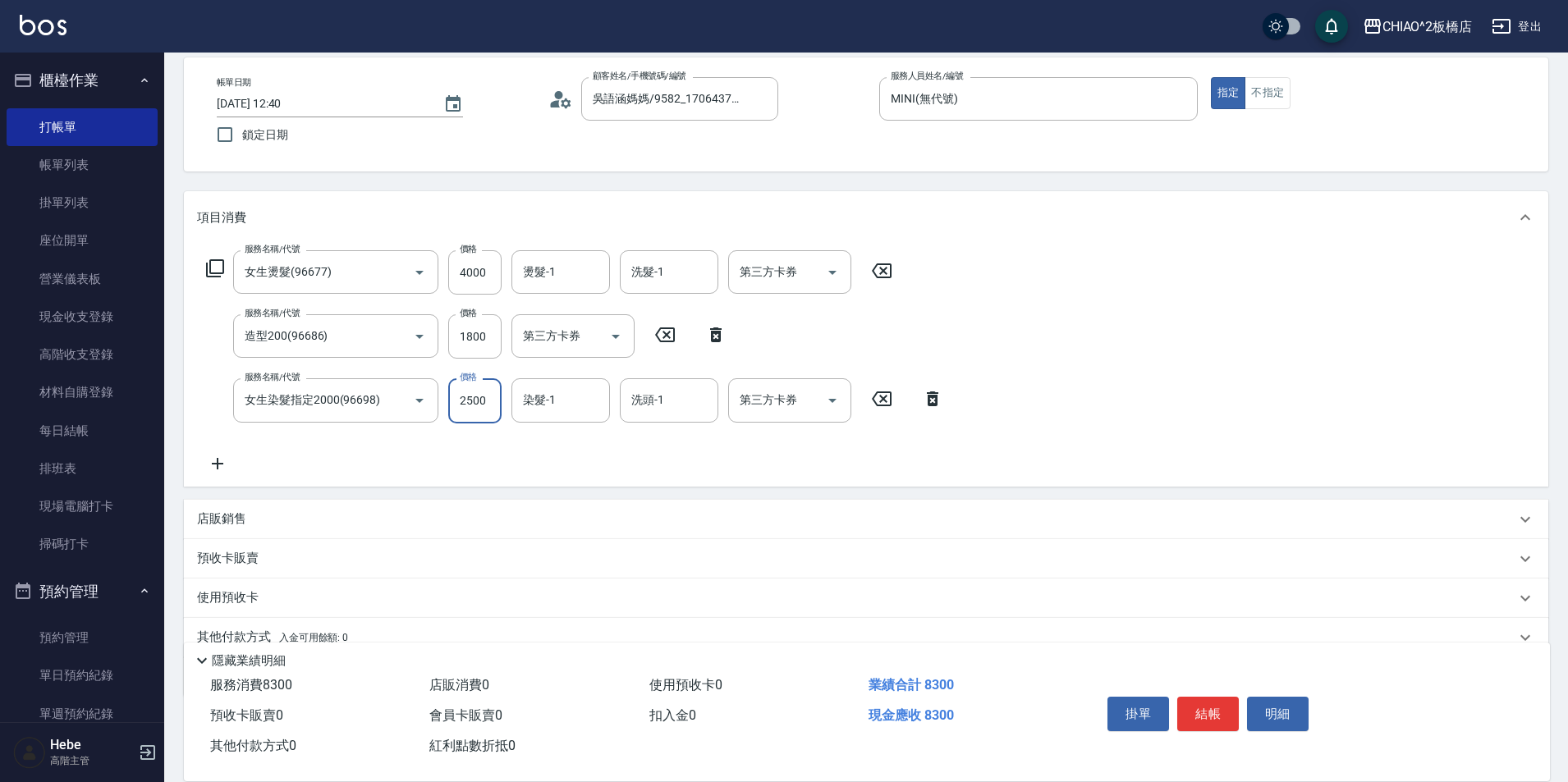
scroll to position [99, 0]
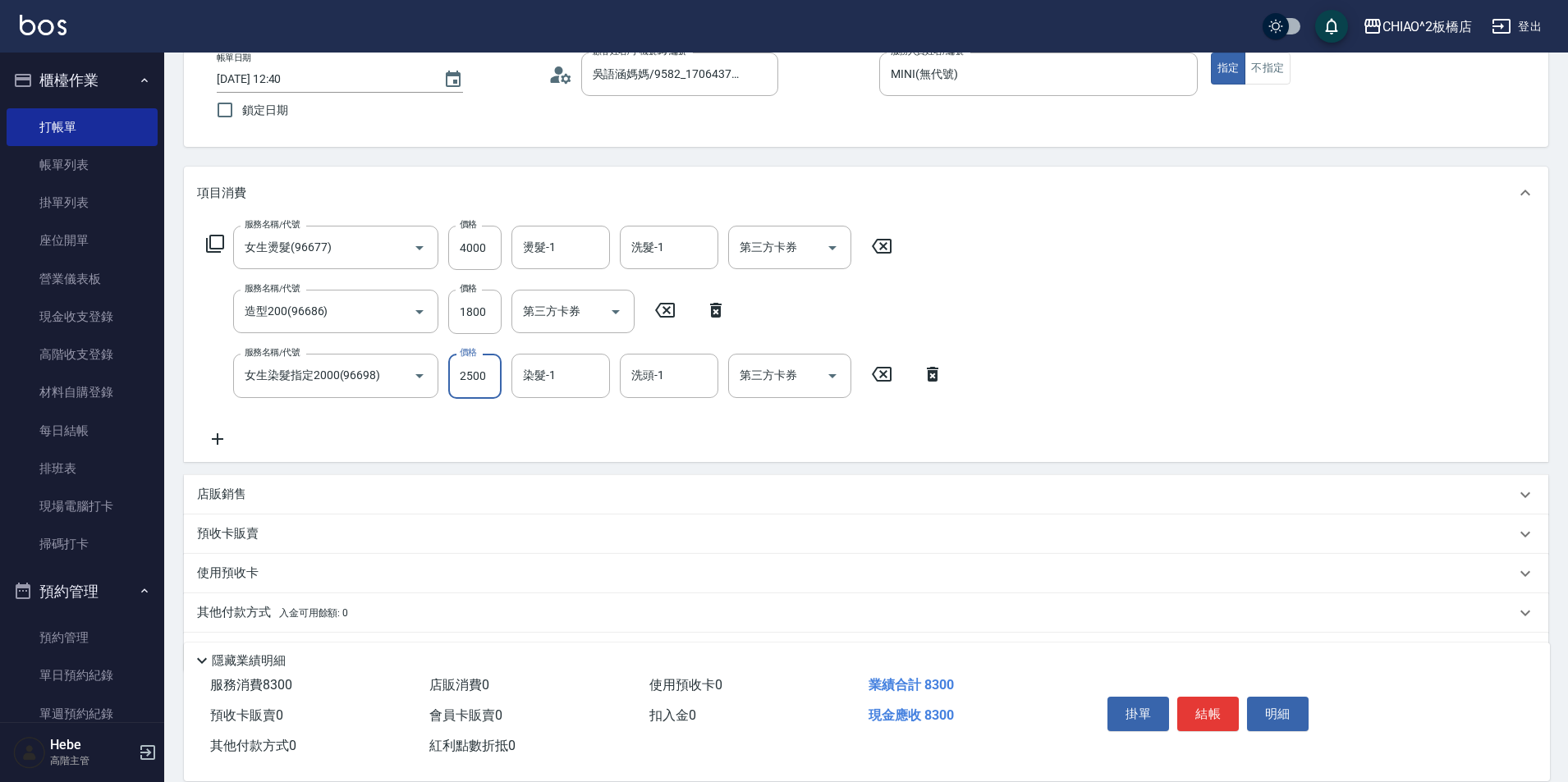
type input "2500"
click at [218, 439] on icon at bounding box center [218, 440] width 12 height 12
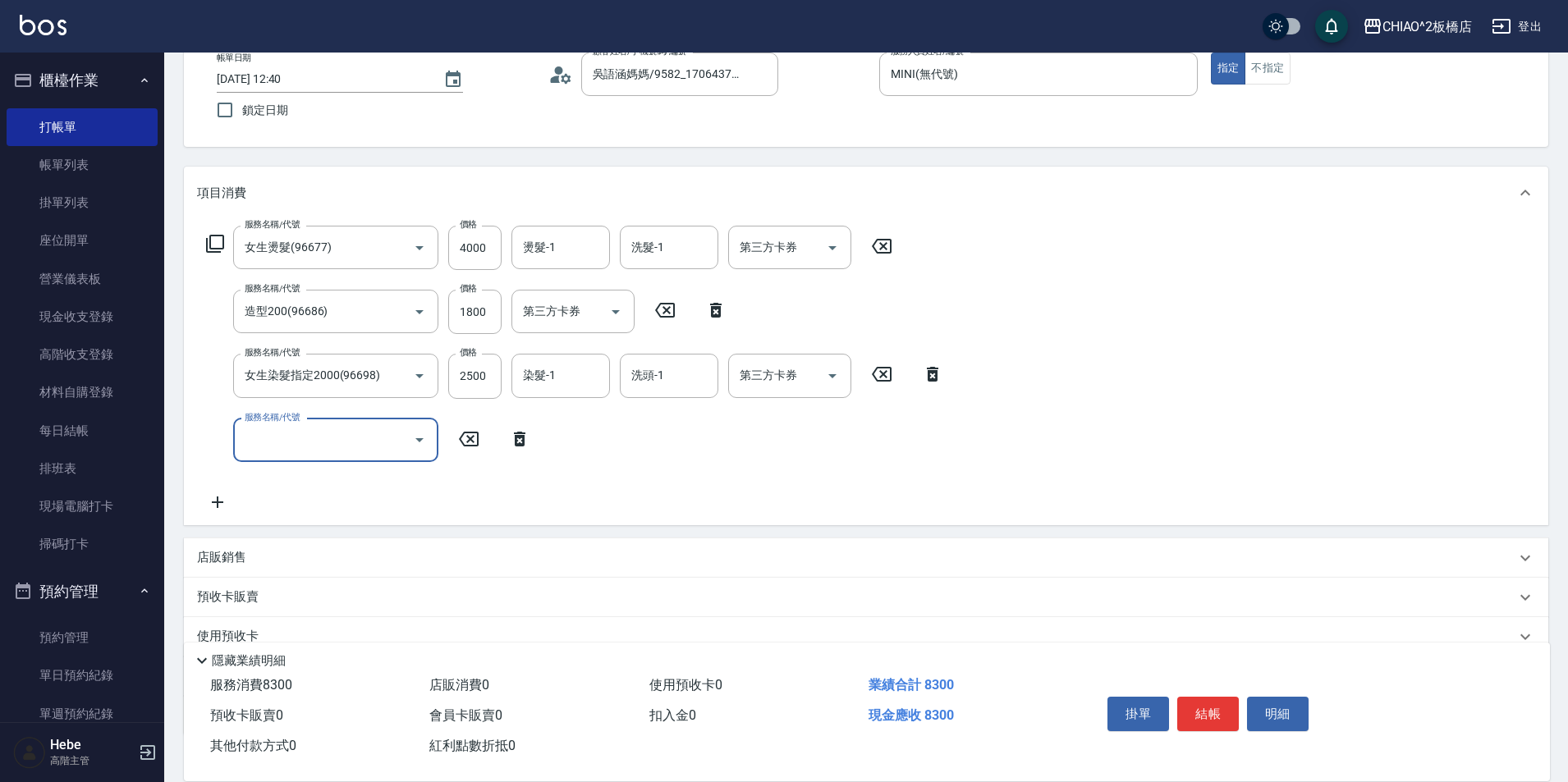
click at [291, 430] on input "服務名稱/代號" at bounding box center [324, 440] width 166 height 29
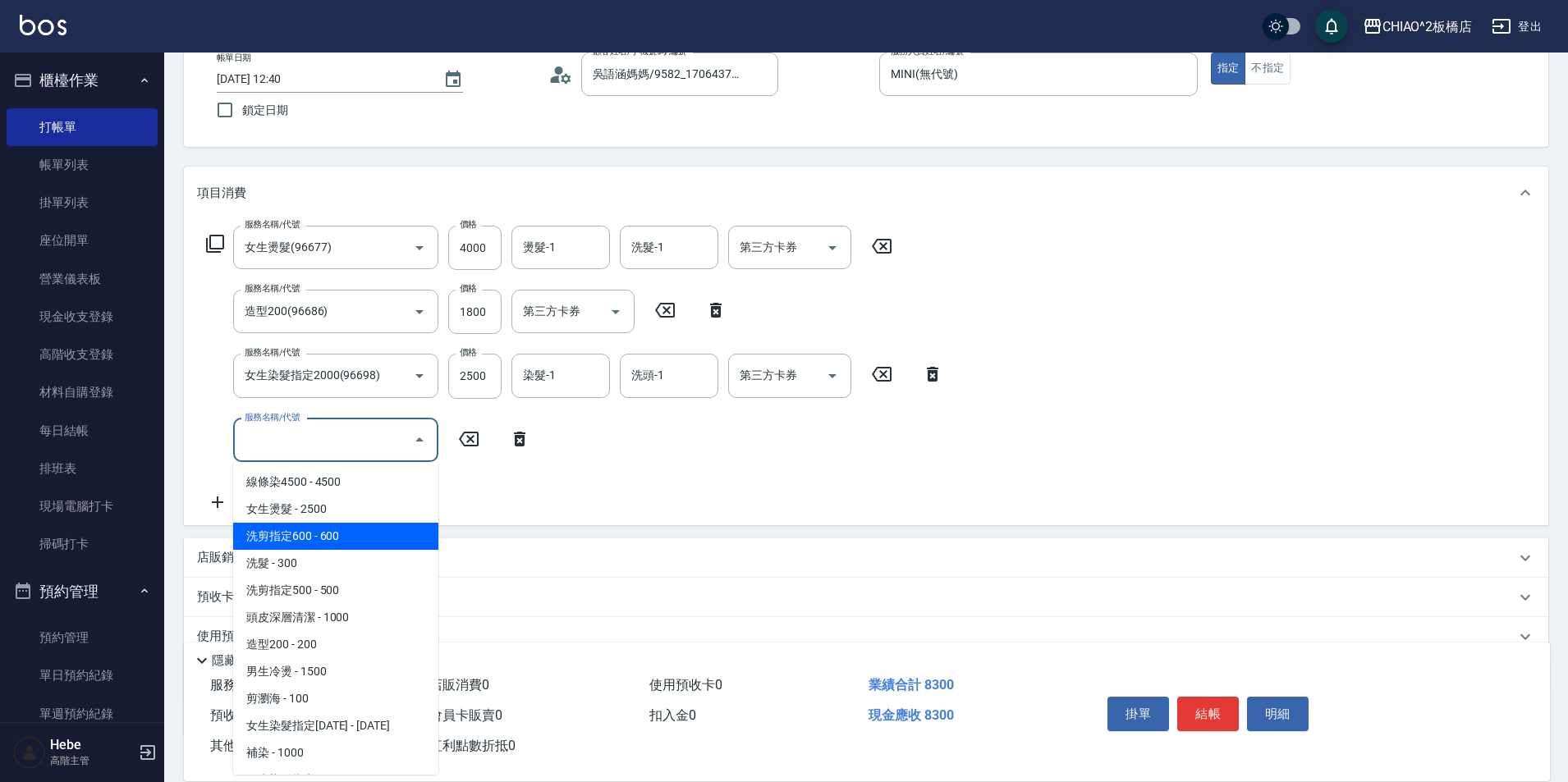
click at [307, 536] on span "洗剪指定600 - 600" at bounding box center [336, 536] width 205 height 27
type input "洗剪指定600(96678)"
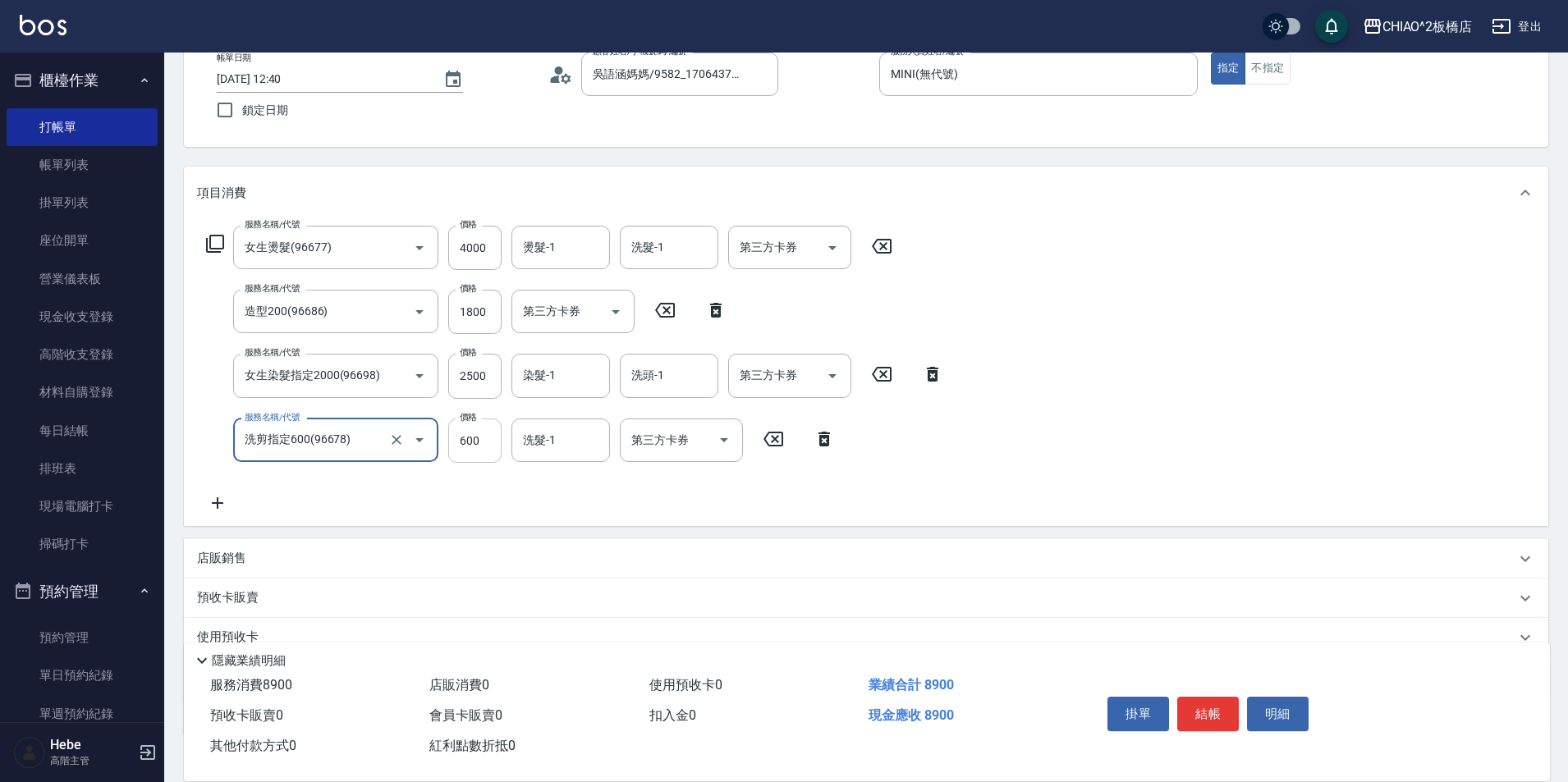
click at [481, 448] on input "600" at bounding box center [475, 440] width 53 height 45
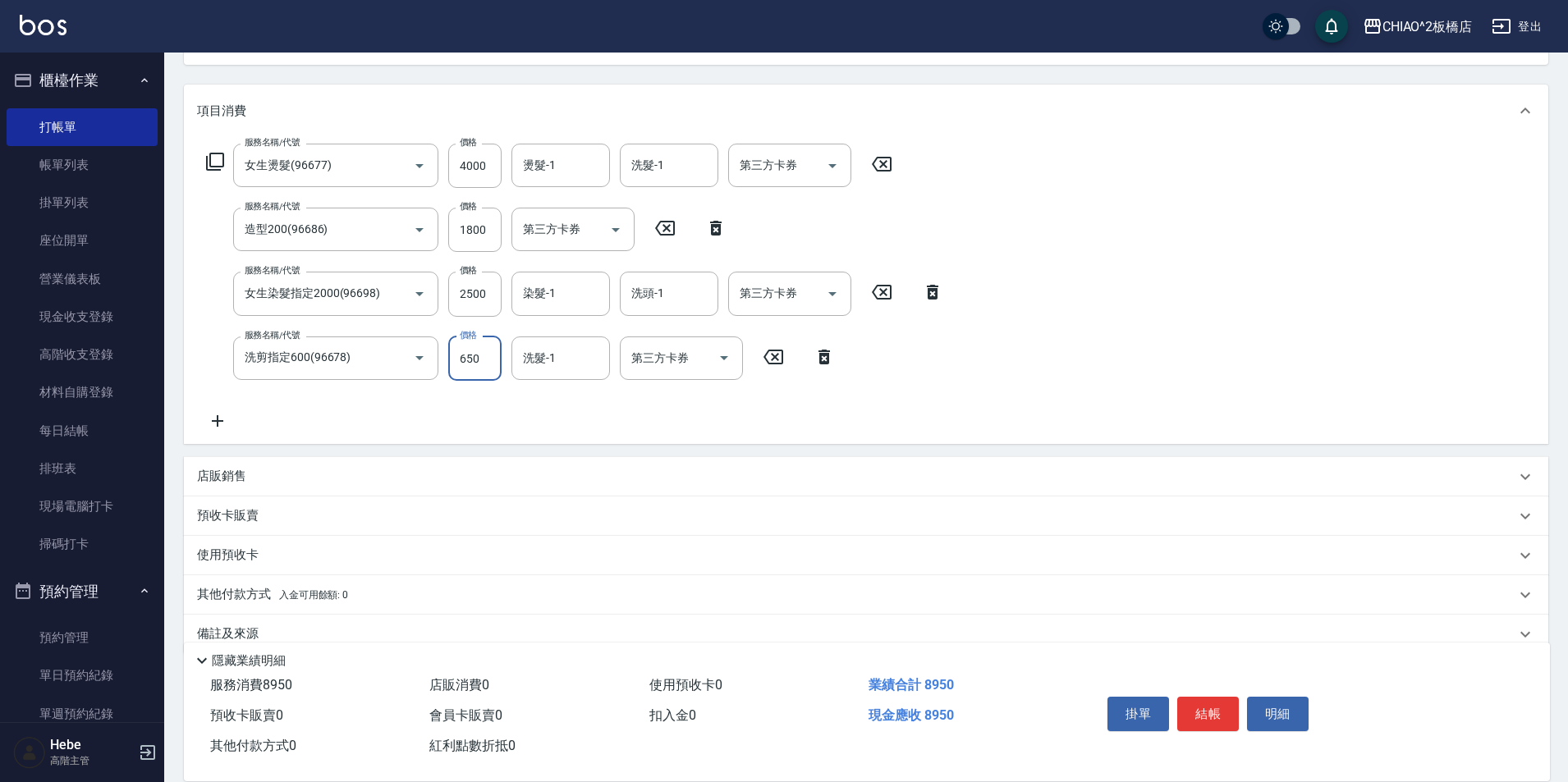
type input "650"
click at [382, 595] on div "其他付款方式 入金可用餘額: 0" at bounding box center [856, 595] width 1319 height 18
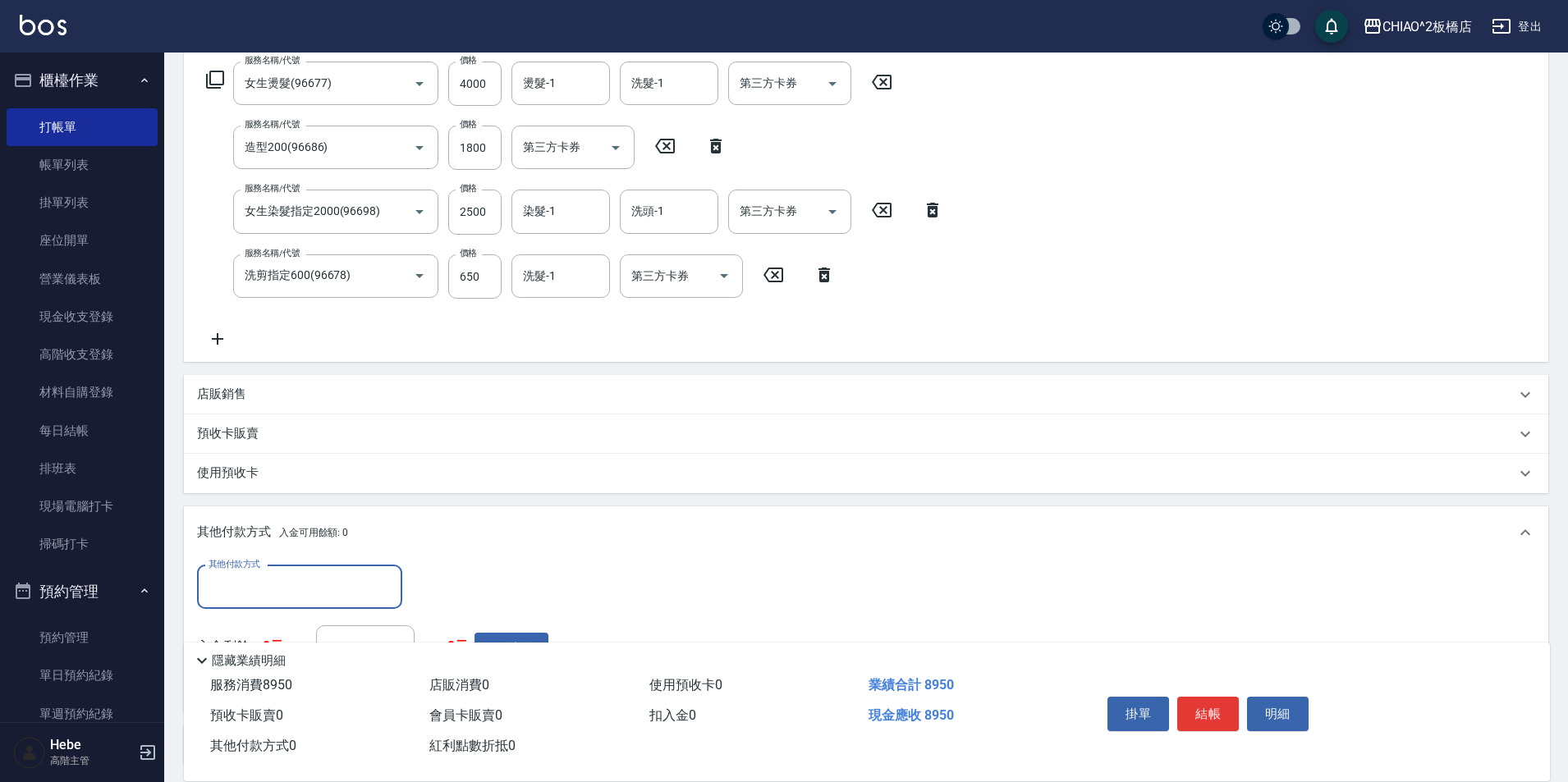
scroll to position [0, 0]
click at [366, 590] on input "其他付款方式" at bounding box center [300, 587] width 190 height 29
click at [325, 652] on span "Line Pay" at bounding box center [299, 655] width 205 height 27
type input "Line Pay"
click at [432, 596] on input "0" at bounding box center [473, 587] width 123 height 45
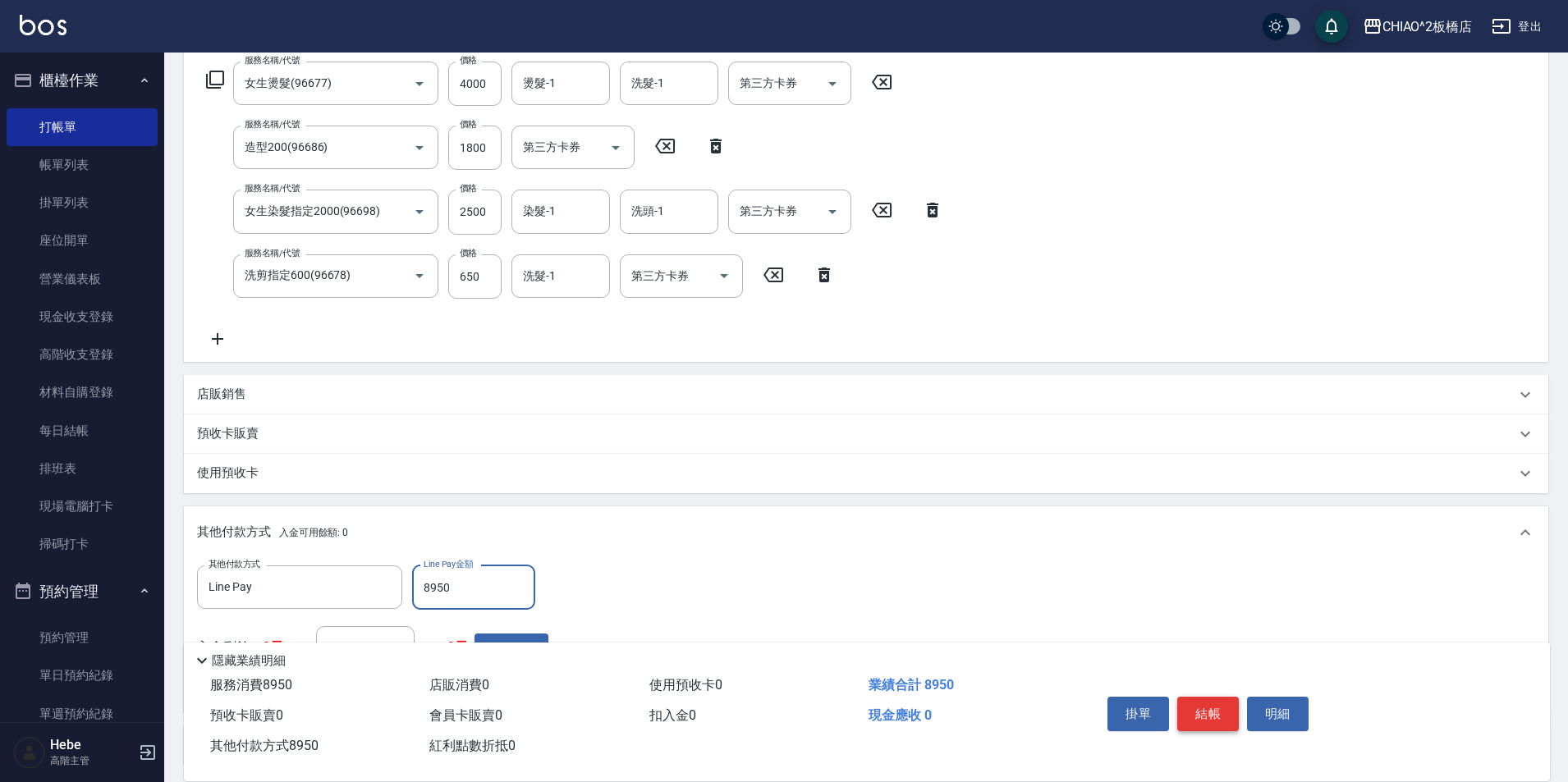
type input "8950"
click at [1203, 705] on button "結帳" at bounding box center [1208, 714] width 61 height 35
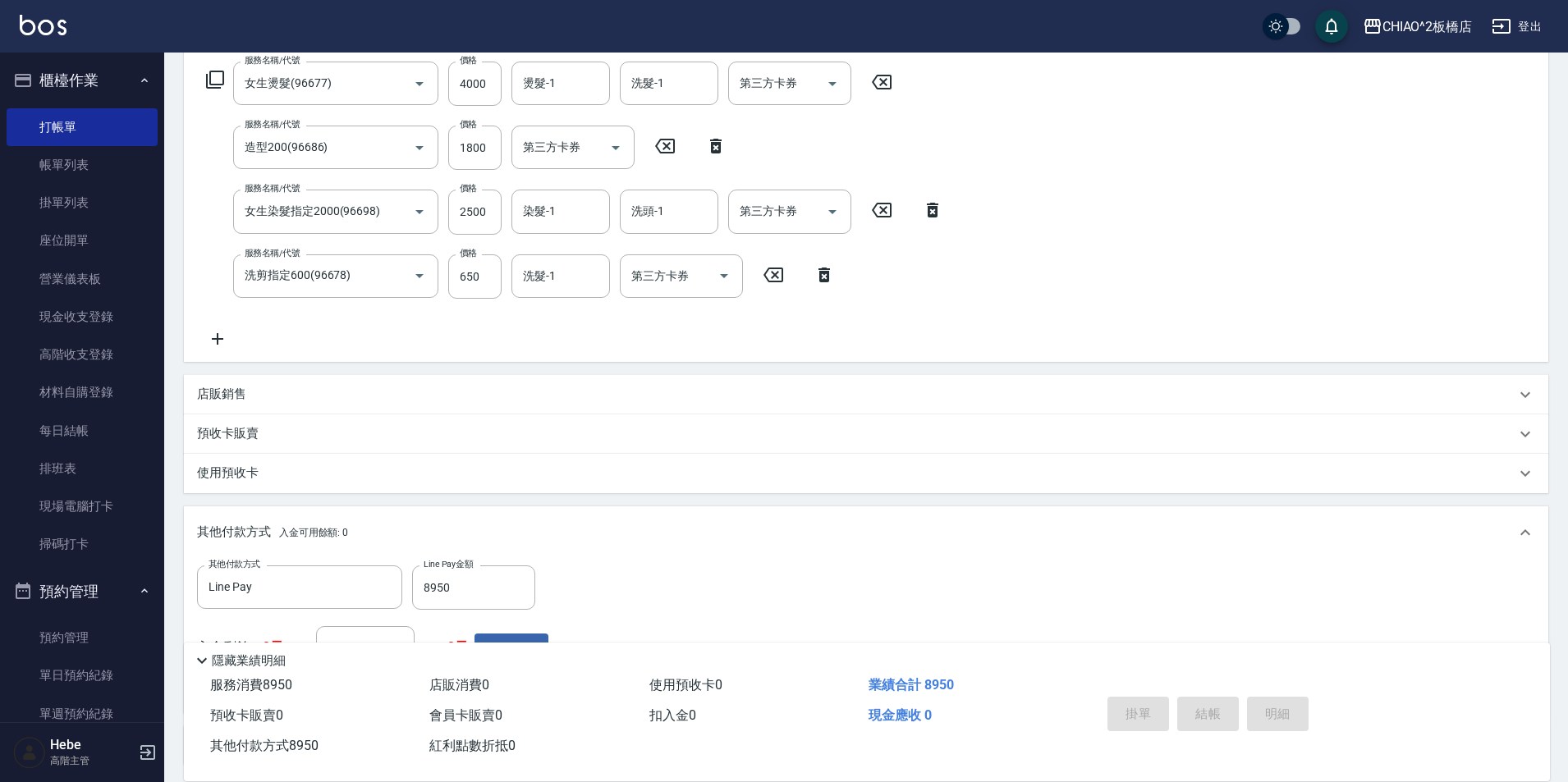
type input "[DATE] 12:41"
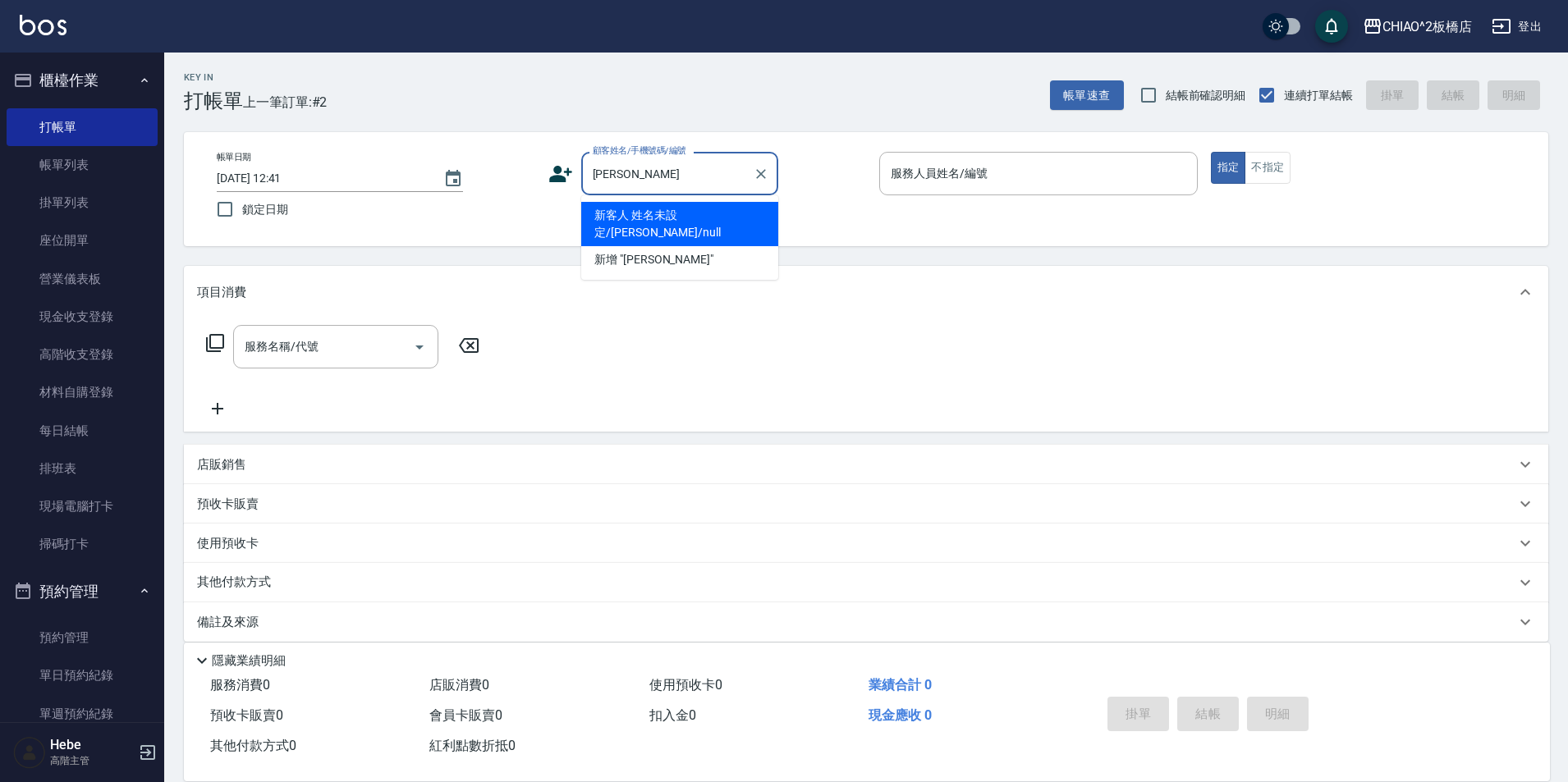
click at [730, 224] on li "新客人 姓名未設定/[PERSON_NAME]/null" at bounding box center [679, 224] width 197 height 45
type input "新客人 姓名未設定/[PERSON_NAME]/null"
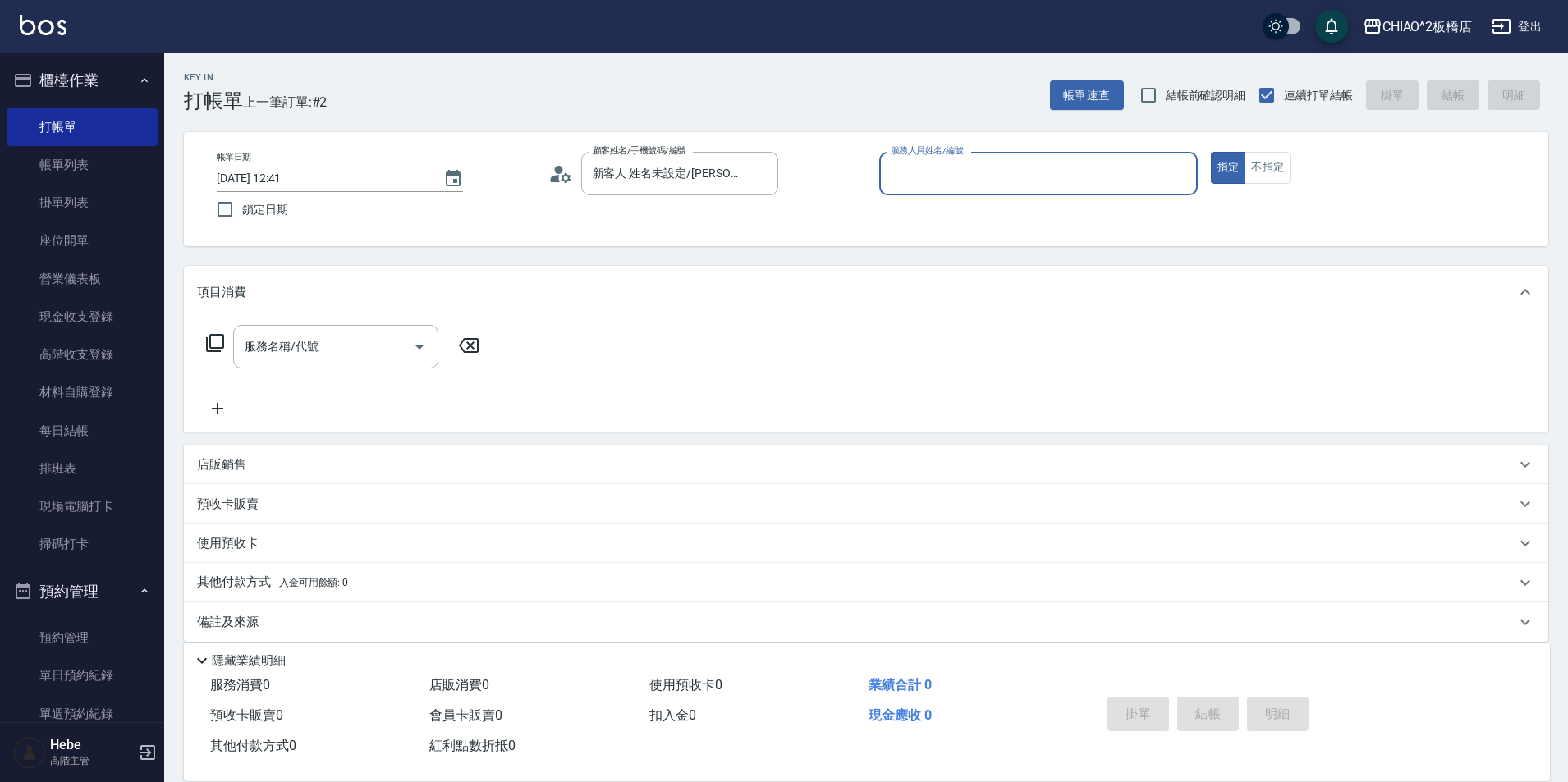
click at [936, 182] on input "服務人員姓名/編號" at bounding box center [1038, 173] width 304 height 29
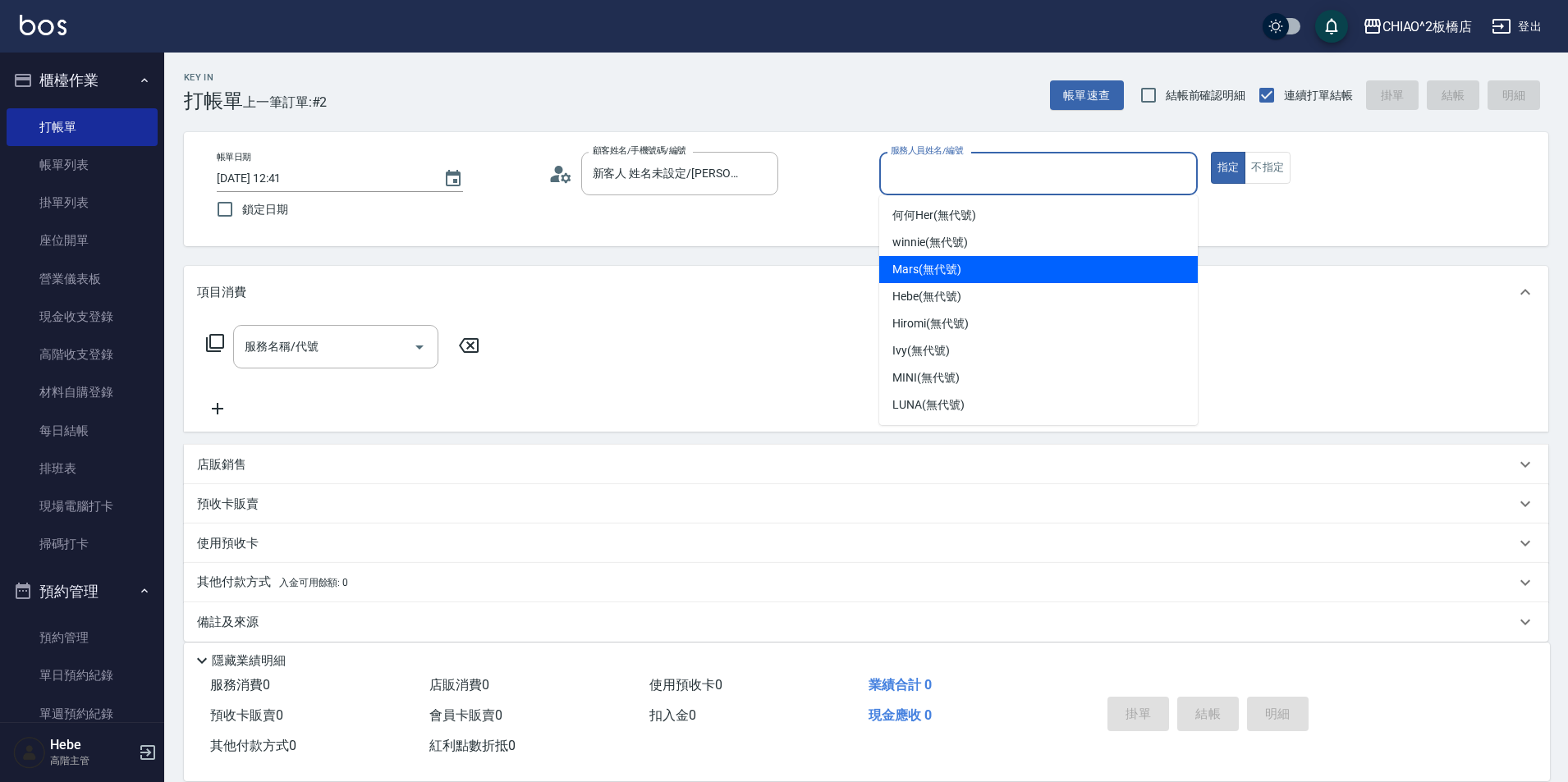
click at [957, 267] on span "Mars (無代號)" at bounding box center [928, 269] width 69 height 17
type input "Mars(無代號)"
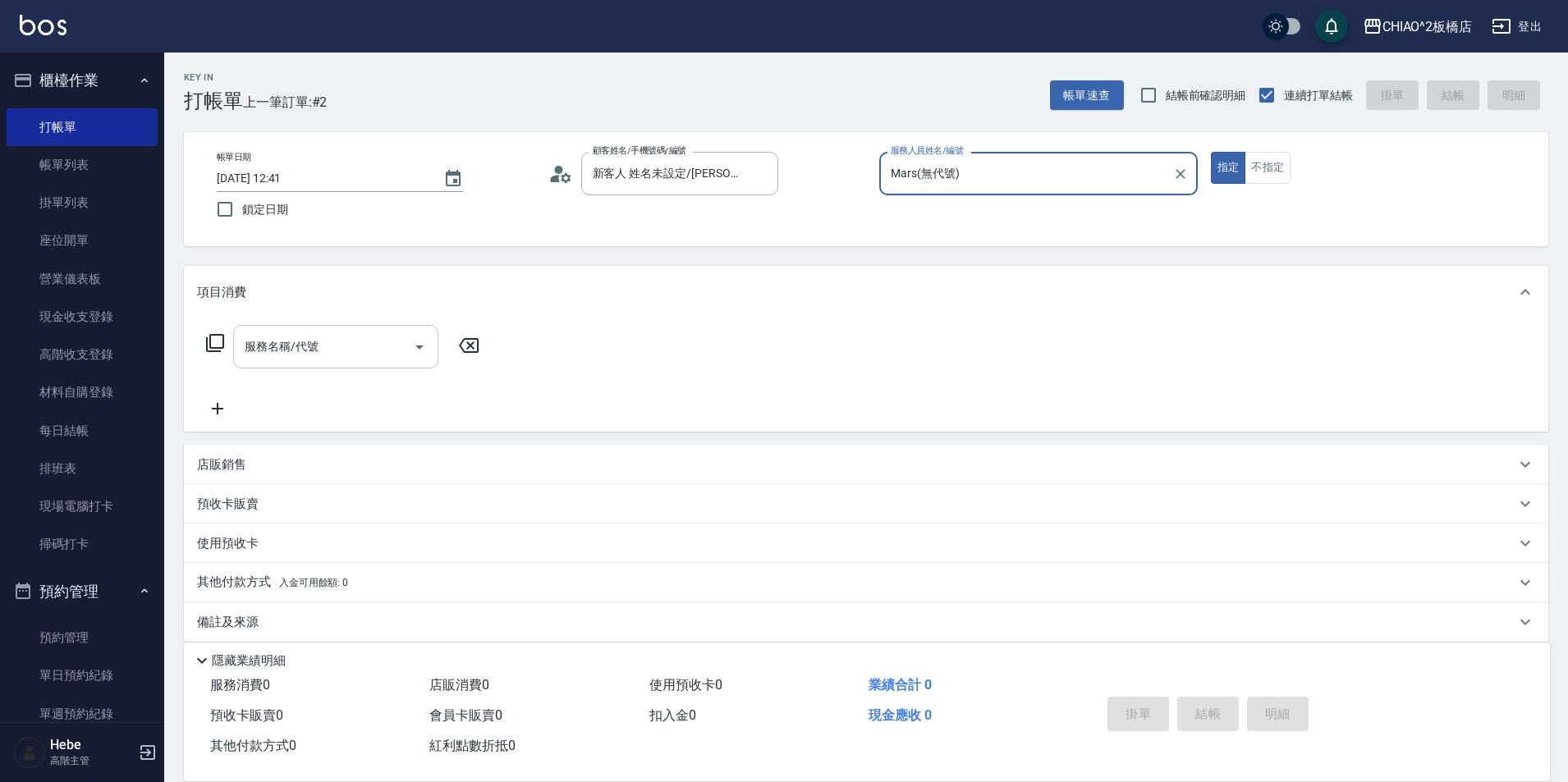
click at [316, 362] on div "服務名稱/代號" at bounding box center [336, 346] width 205 height 44
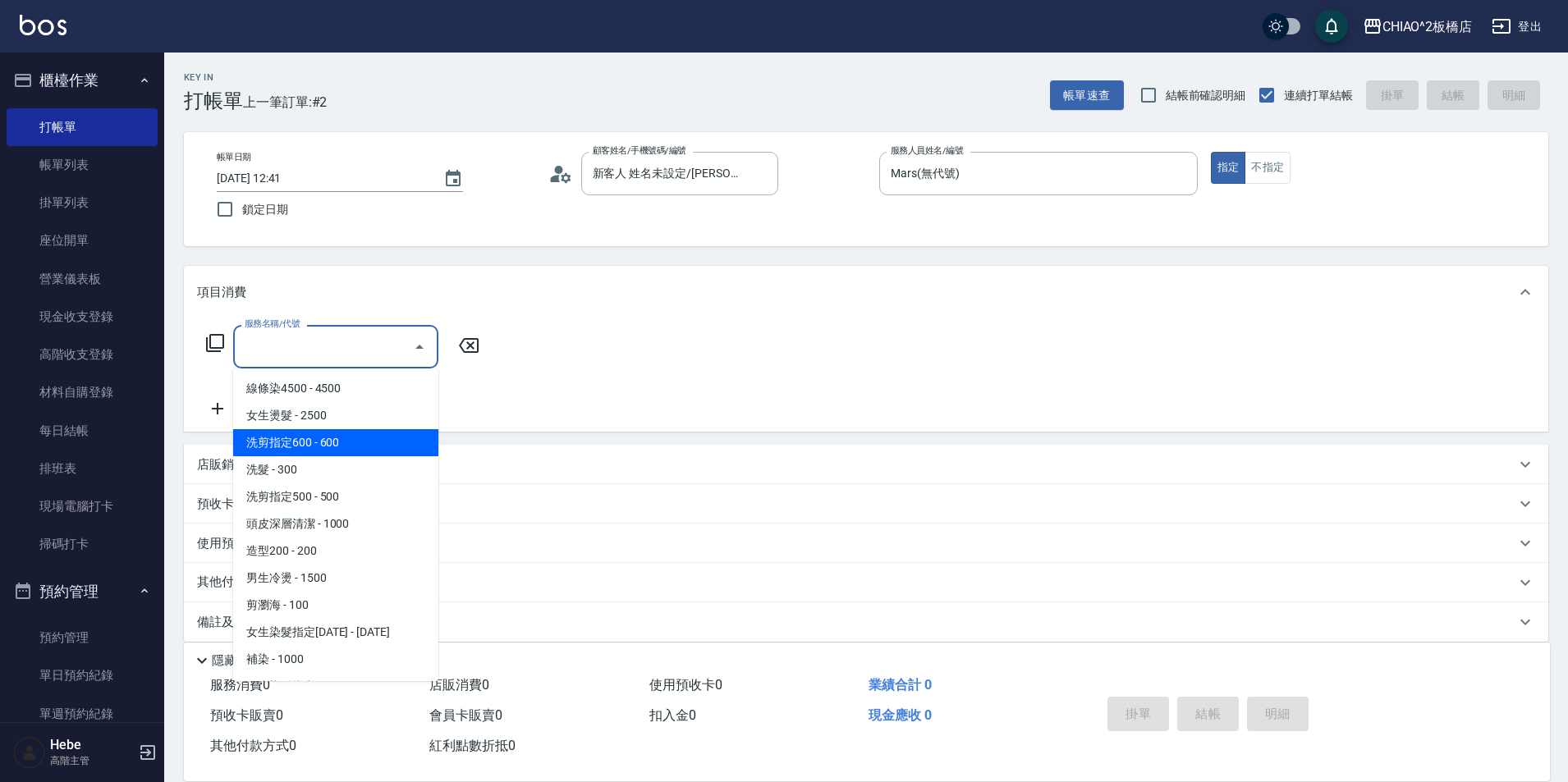
click at [344, 438] on span "洗剪指定600 - 600" at bounding box center [336, 442] width 205 height 27
type input "洗剪指定600(96678)"
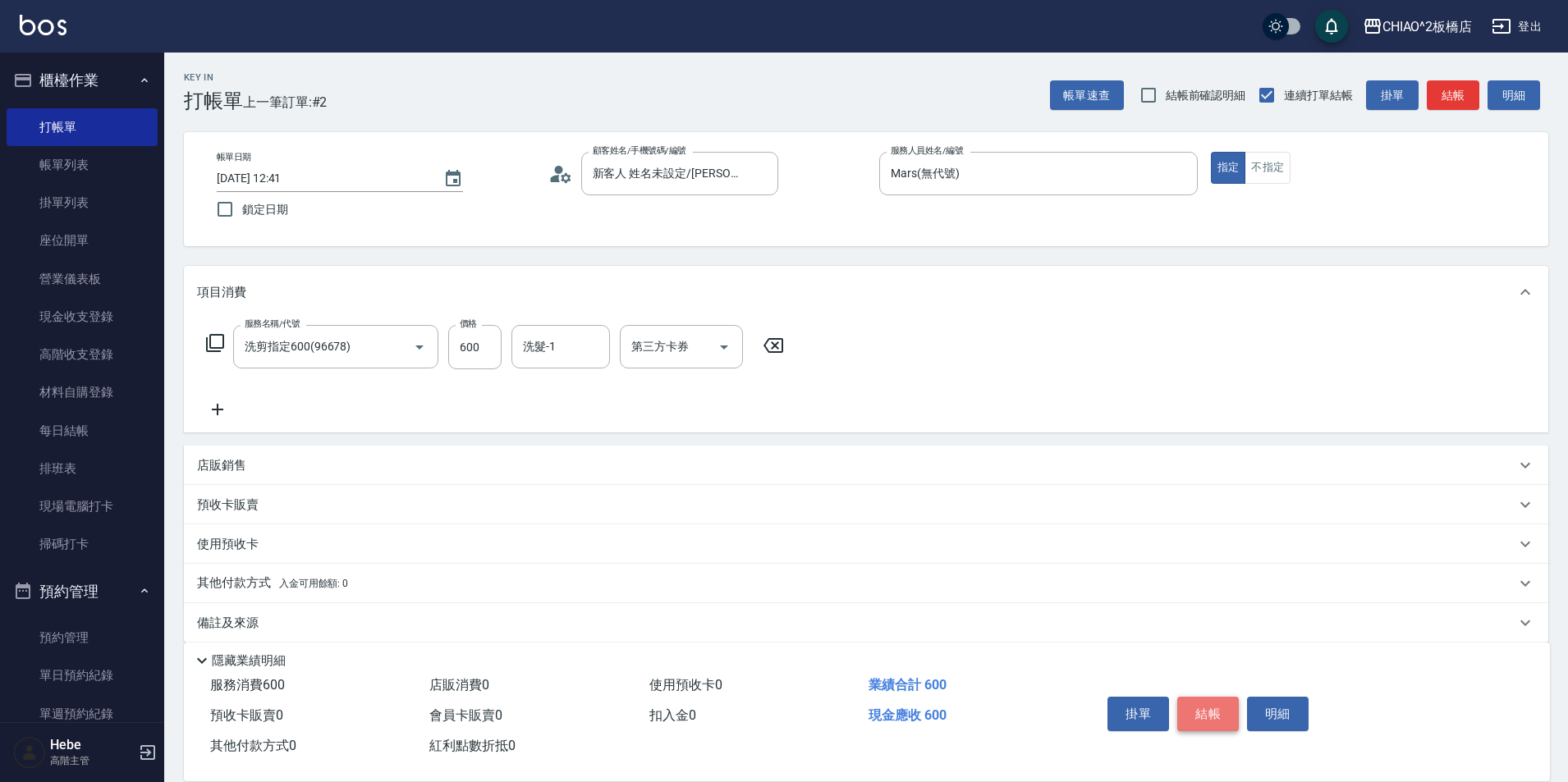
click at [1220, 701] on button "結帳" at bounding box center [1208, 714] width 61 height 35
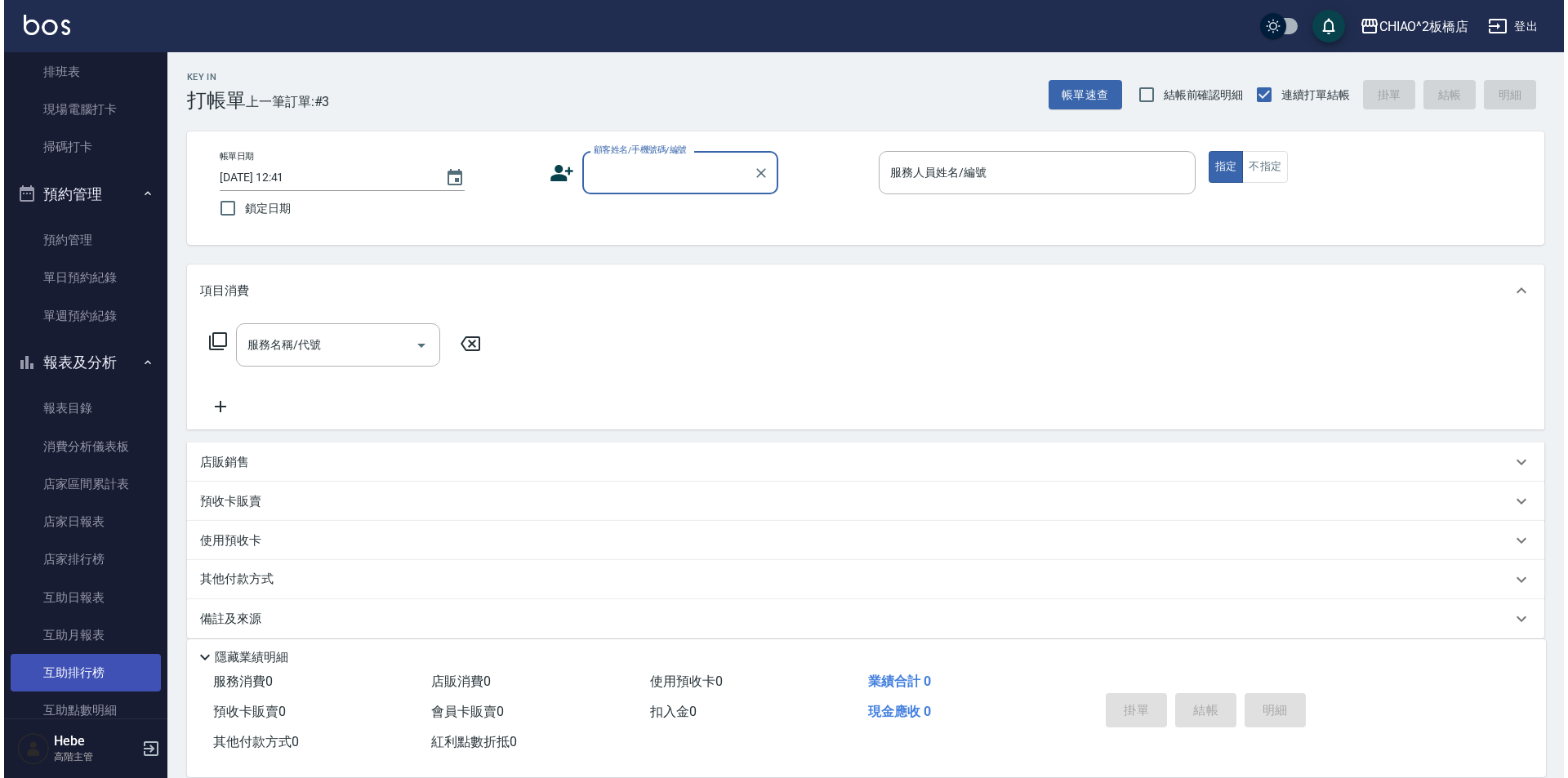
scroll to position [409, 0]
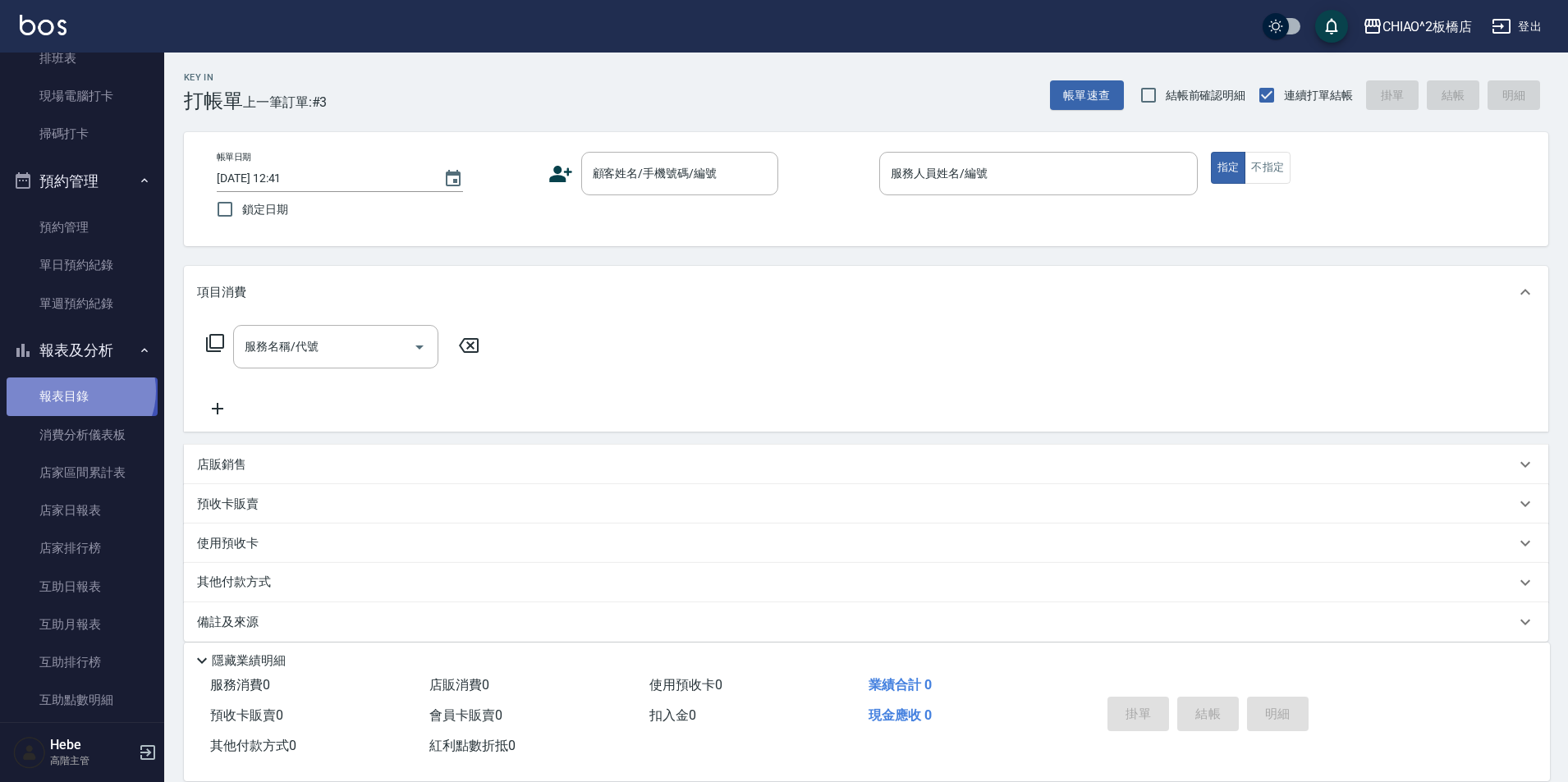
click at [79, 391] on link "報表目錄" at bounding box center [82, 397] width 151 height 38
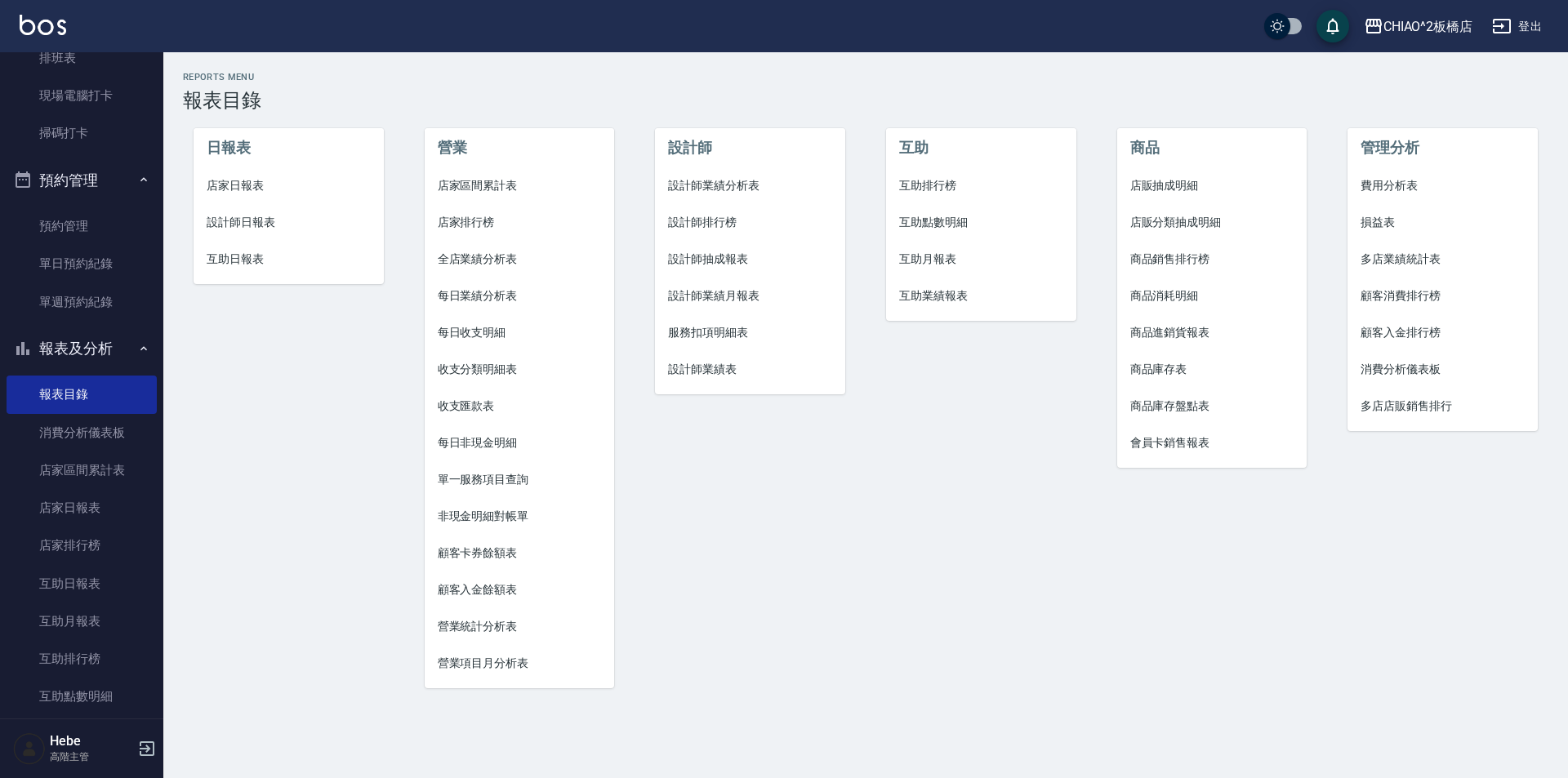
click at [721, 303] on span "設計師業績月報表" at bounding box center [749, 295] width 164 height 17
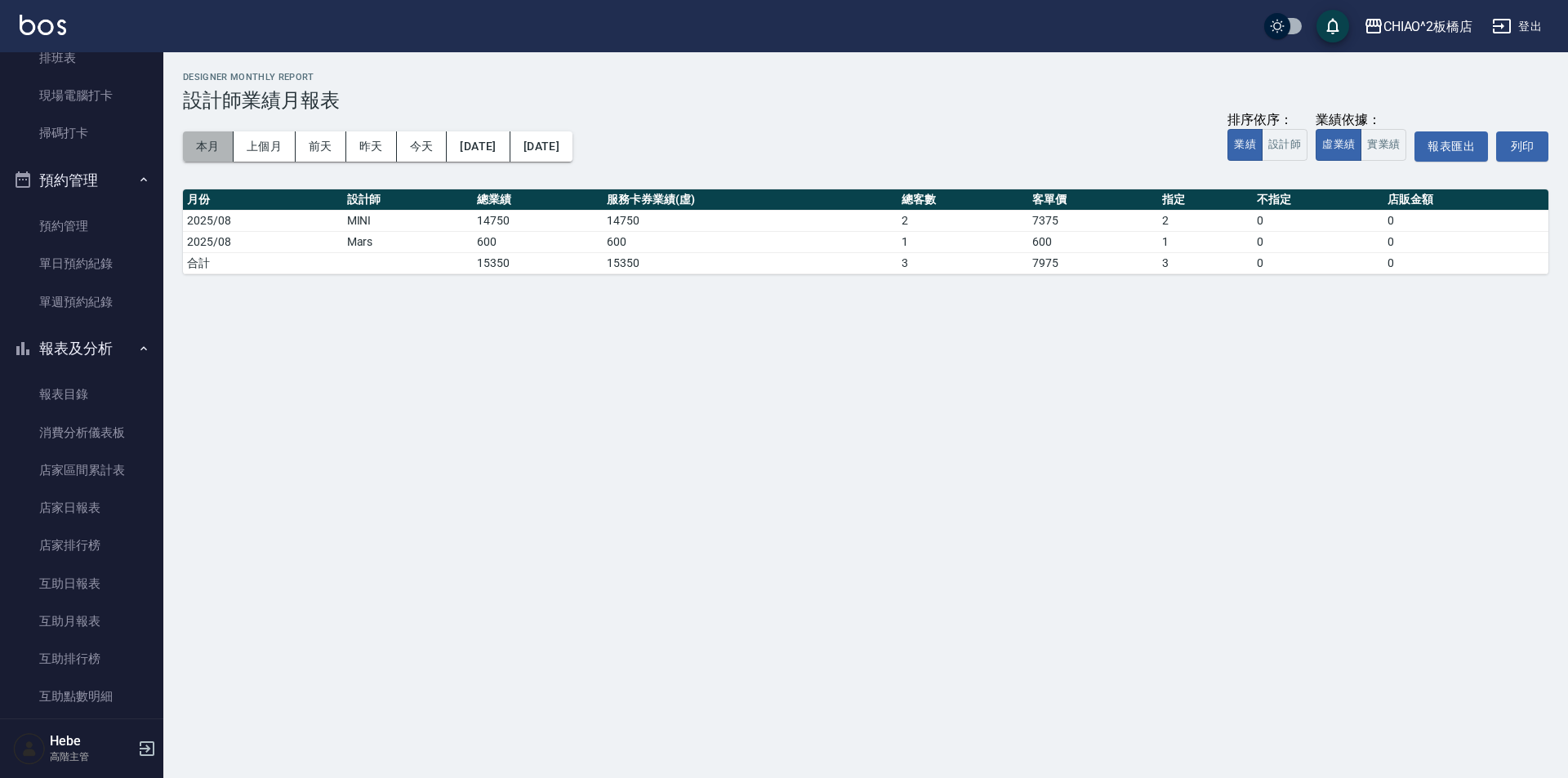
click at [216, 143] on button "本月" at bounding box center [208, 147] width 50 height 31
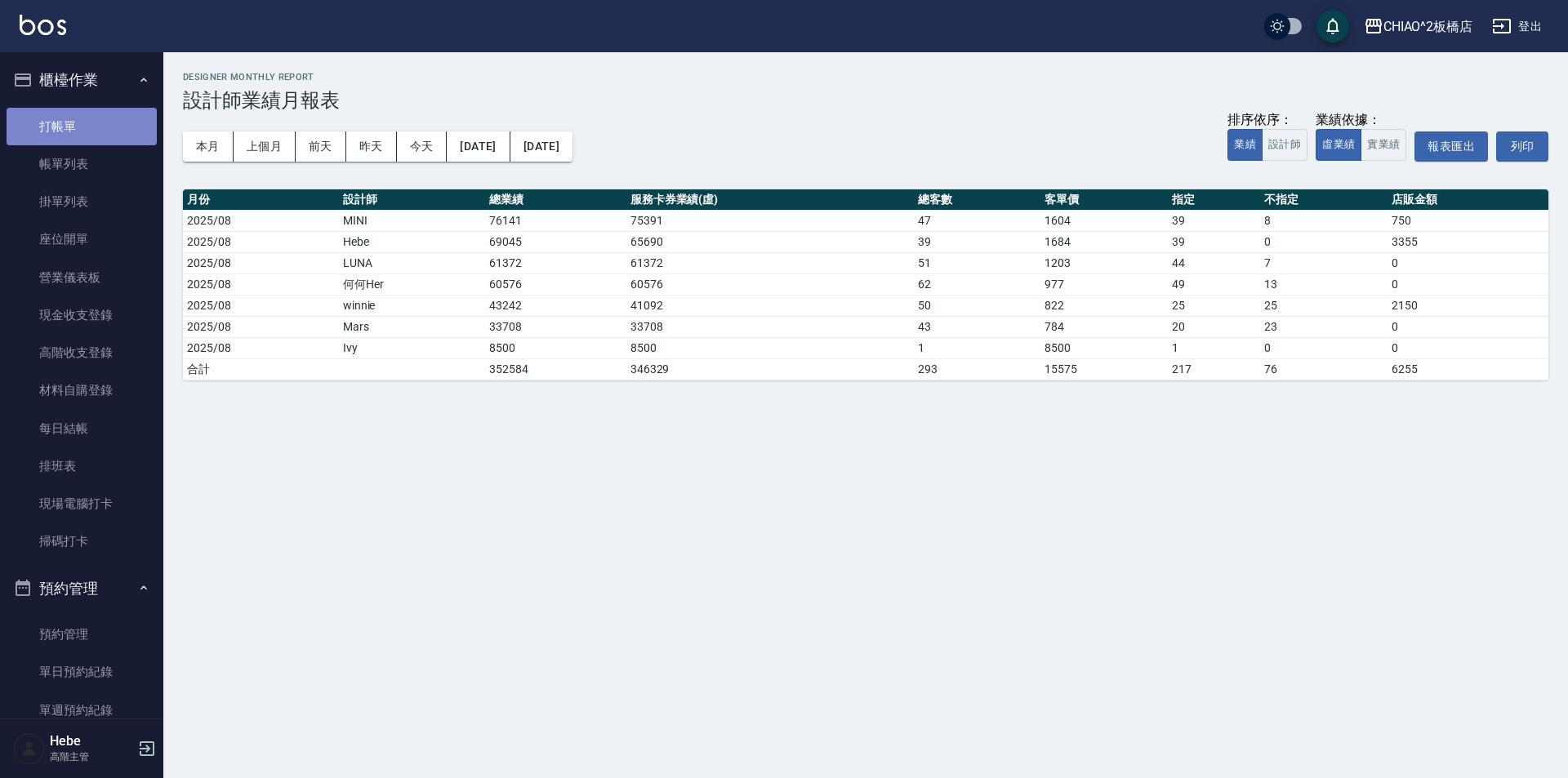
click at [82, 116] on link "打帳單" at bounding box center [82, 126] width 151 height 37
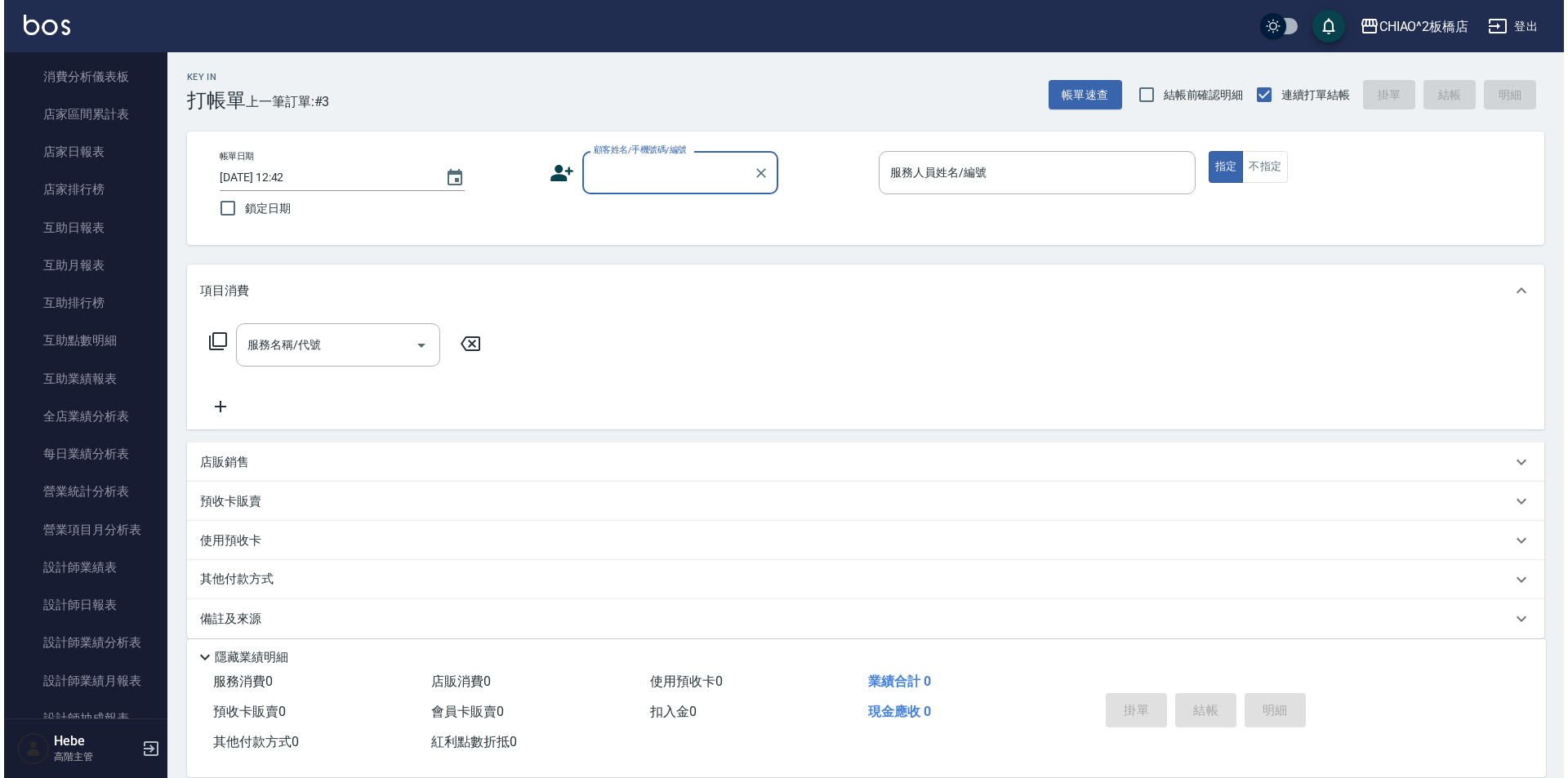
scroll to position [816, 0]
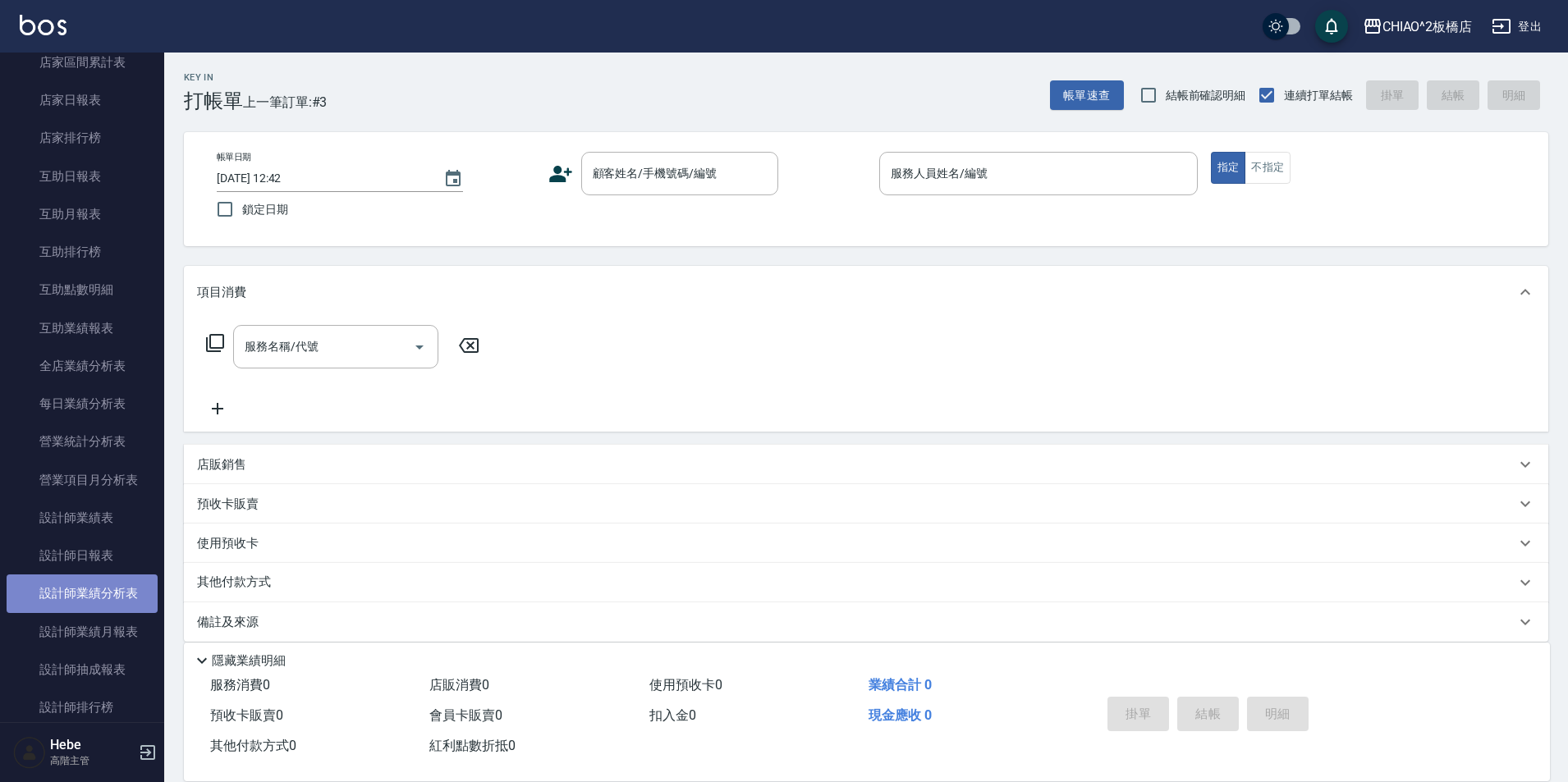
click at [97, 595] on link "設計師業績分析表" at bounding box center [82, 594] width 151 height 38
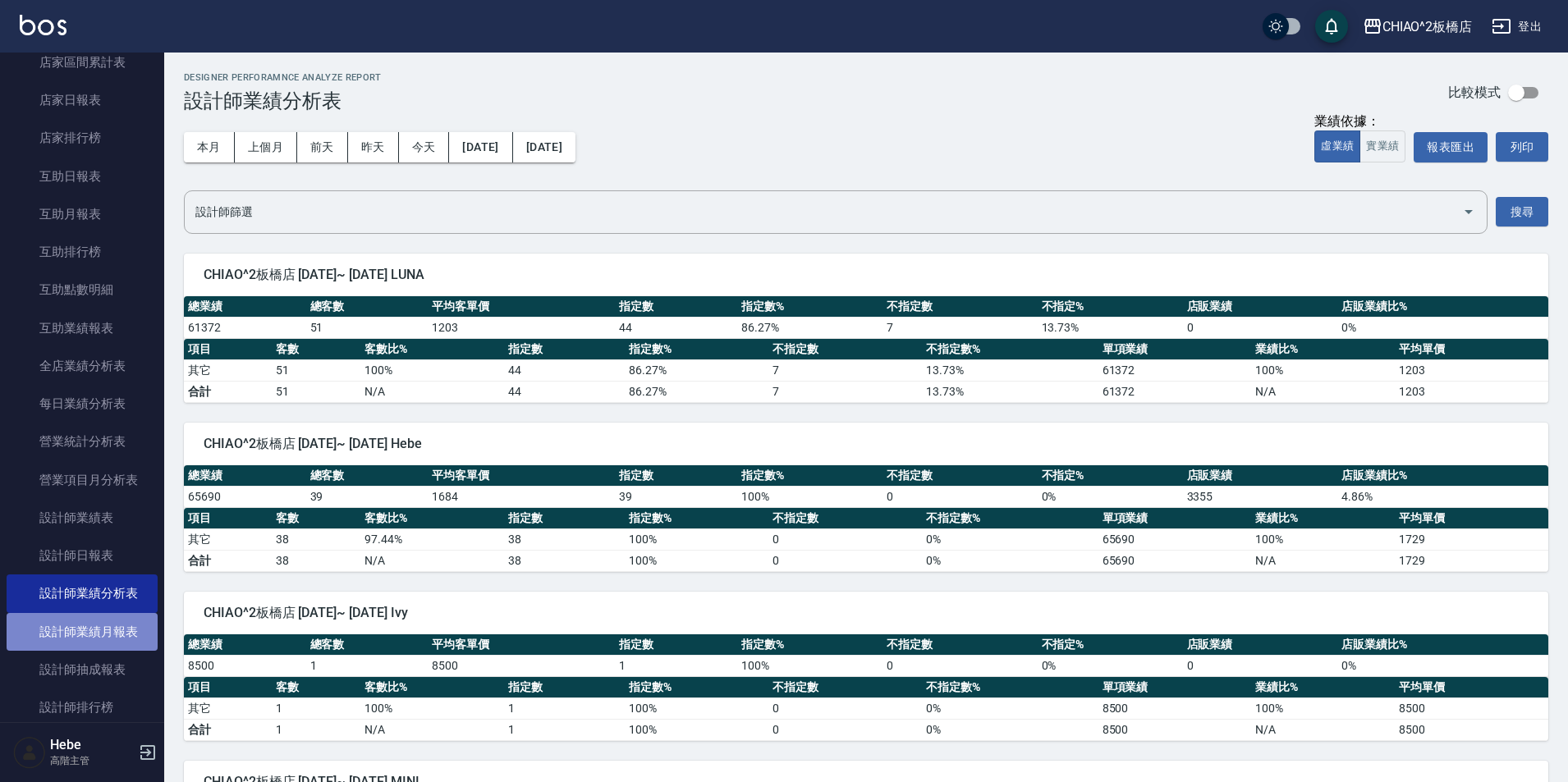
click at [99, 637] on link "設計師業績月報表" at bounding box center [82, 633] width 151 height 38
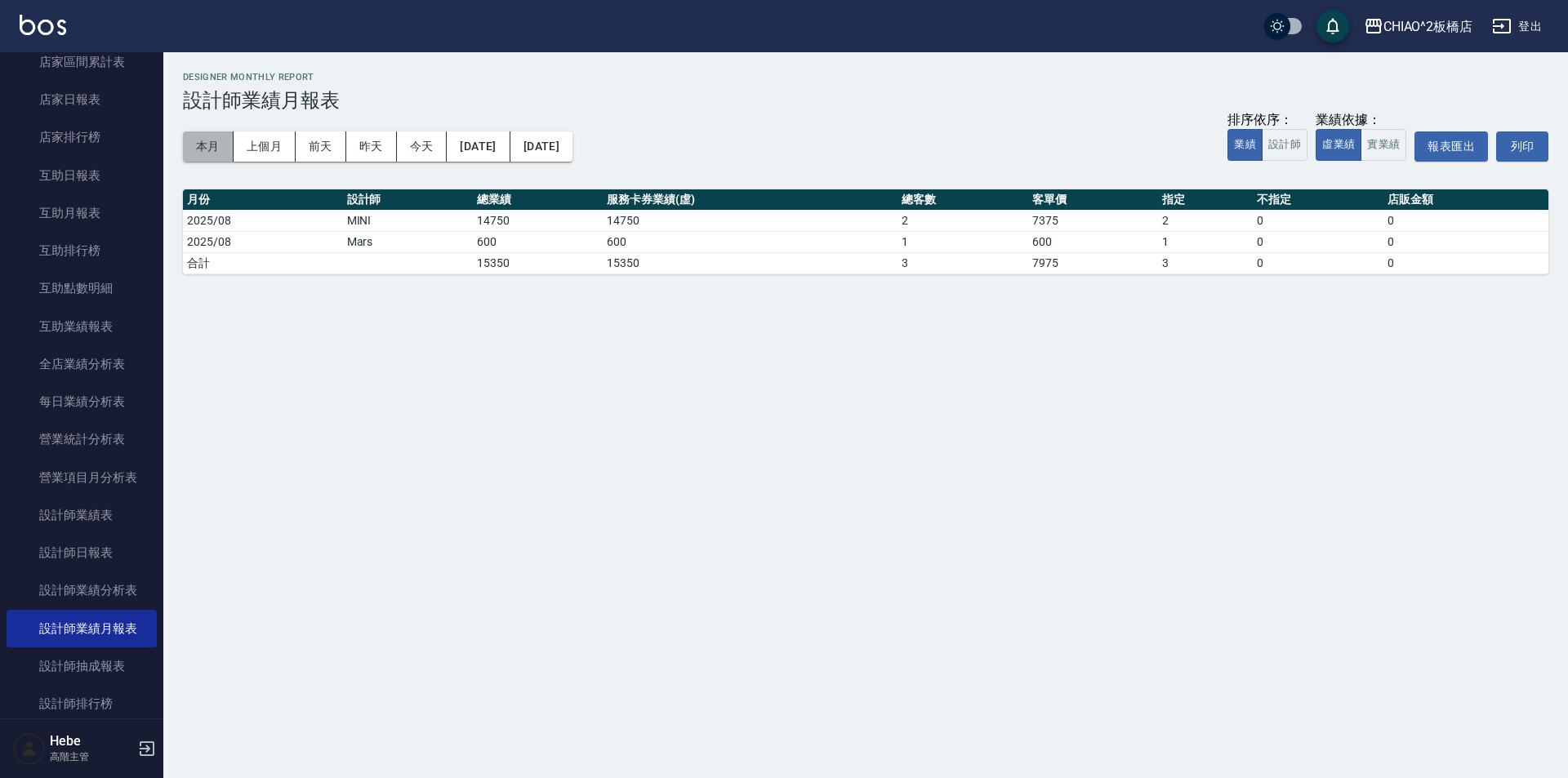
click at [205, 151] on button "本月" at bounding box center [208, 147] width 50 height 31
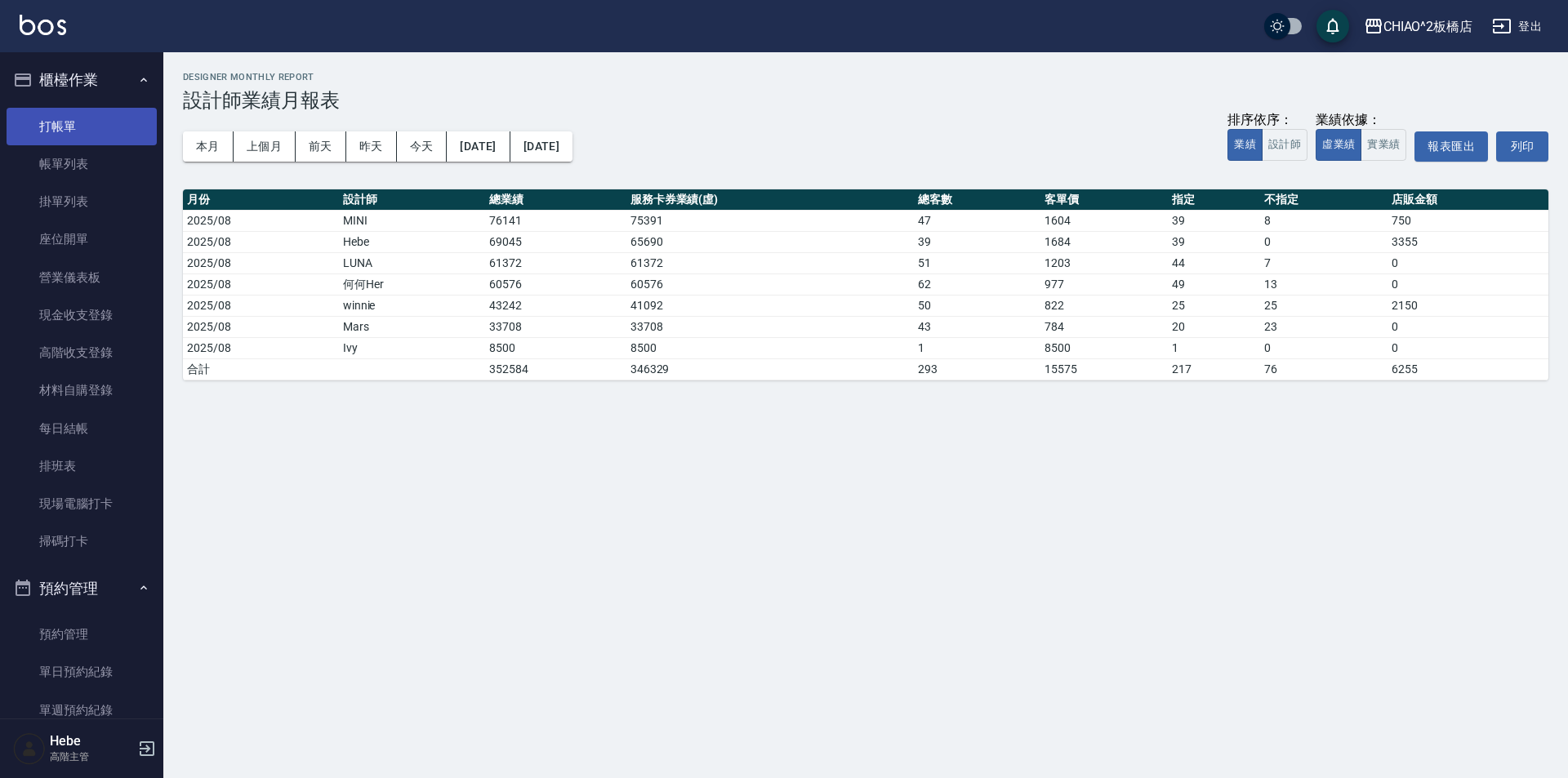
click at [90, 125] on link "打帳單" at bounding box center [82, 126] width 151 height 37
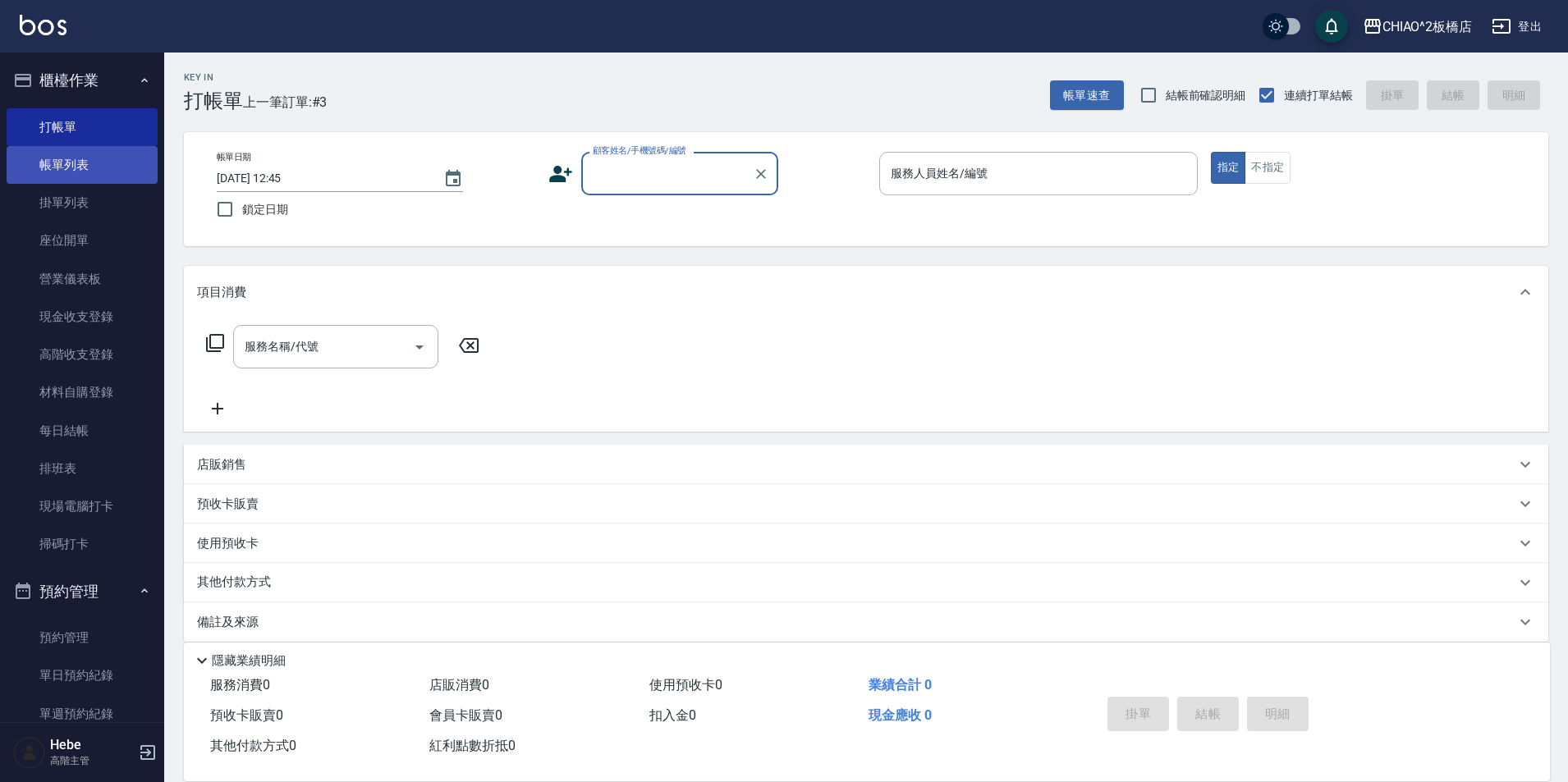
click at [98, 156] on link "帳單列表" at bounding box center [82, 165] width 151 height 38
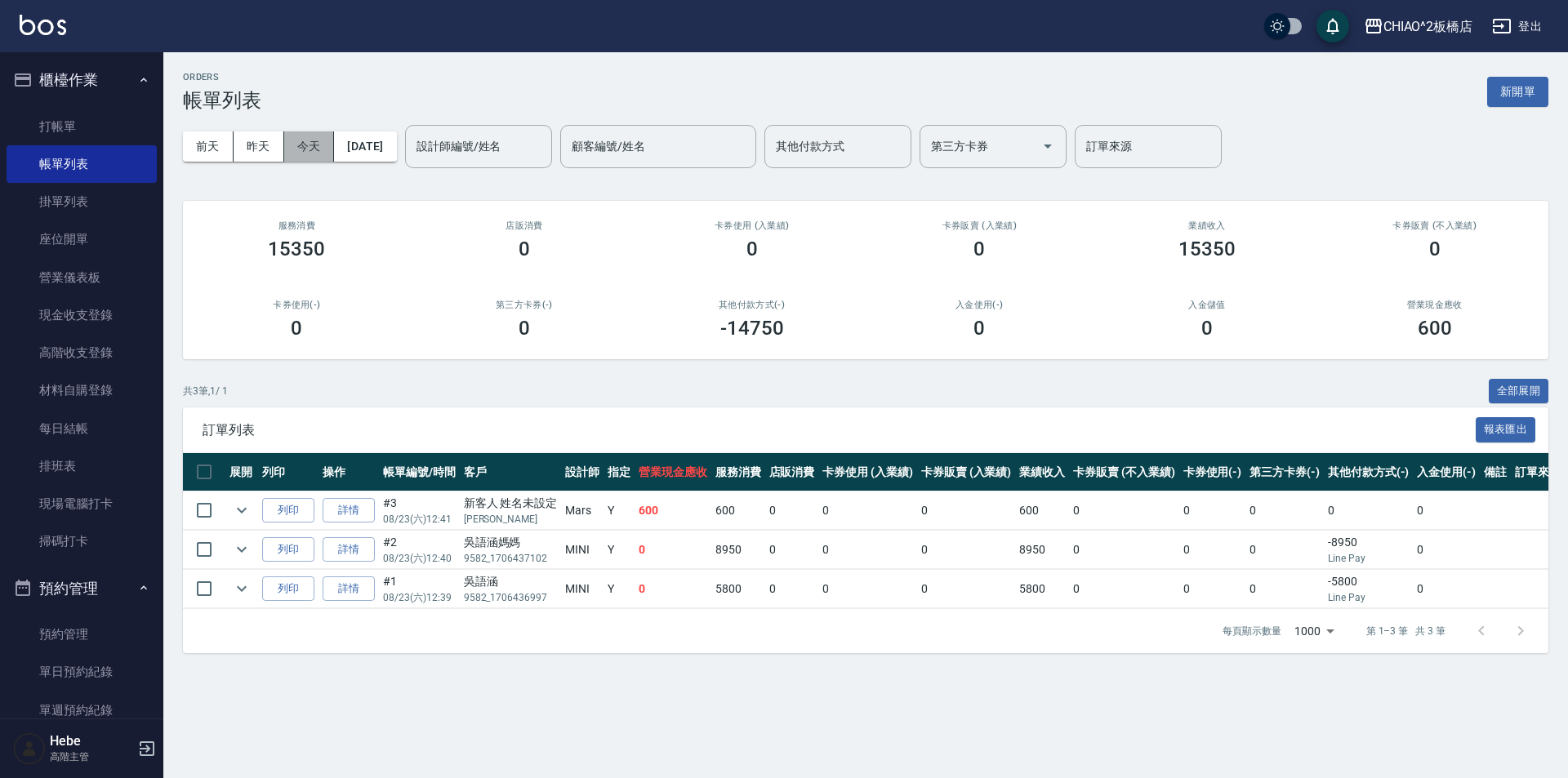
click at [308, 145] on button "今天" at bounding box center [309, 147] width 50 height 31
click at [129, 117] on link "打帳單" at bounding box center [82, 126] width 151 height 37
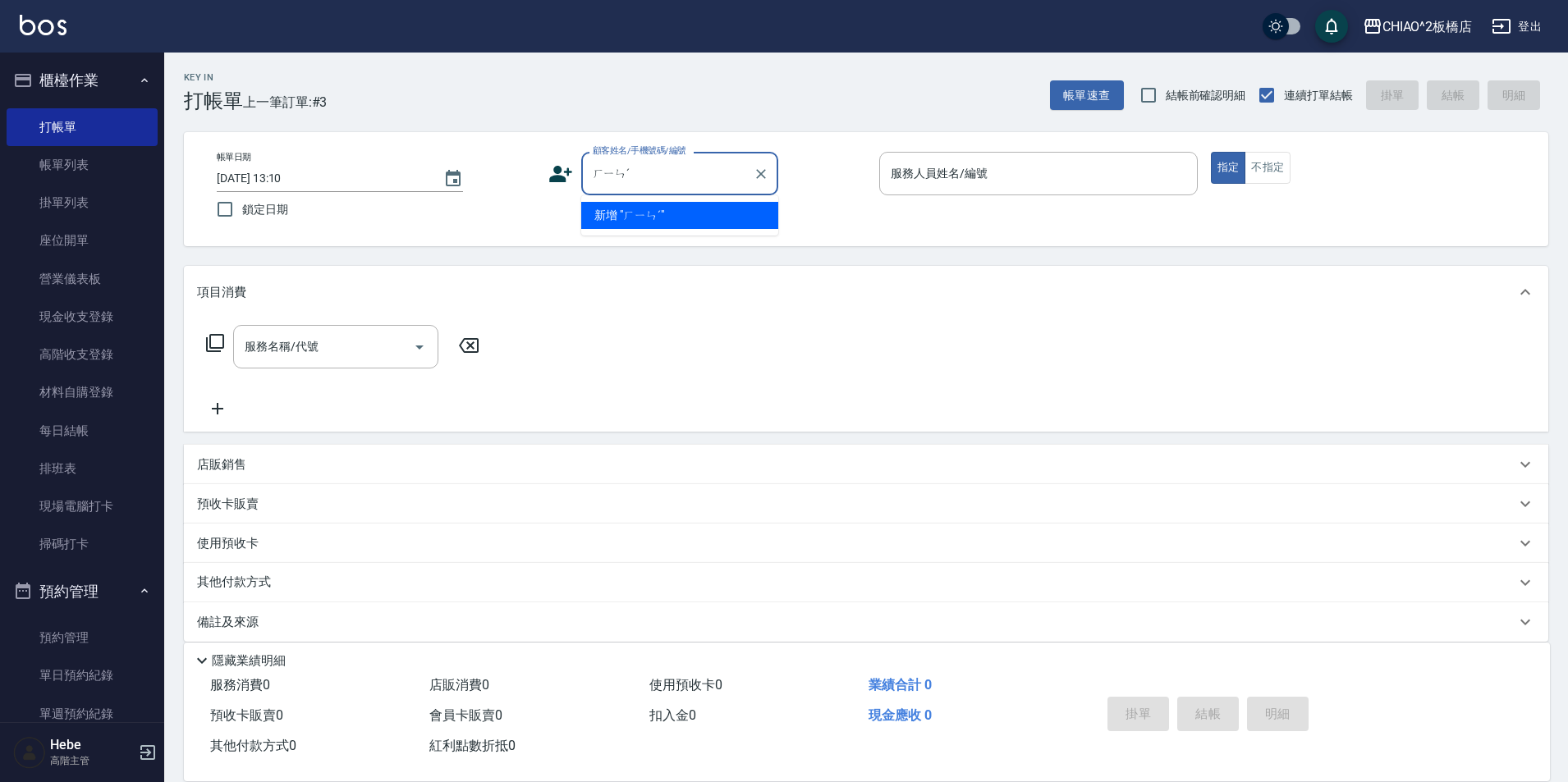
type input "ㄌㄧㄣ"
